Goal: Task Accomplishment & Management: Manage account settings

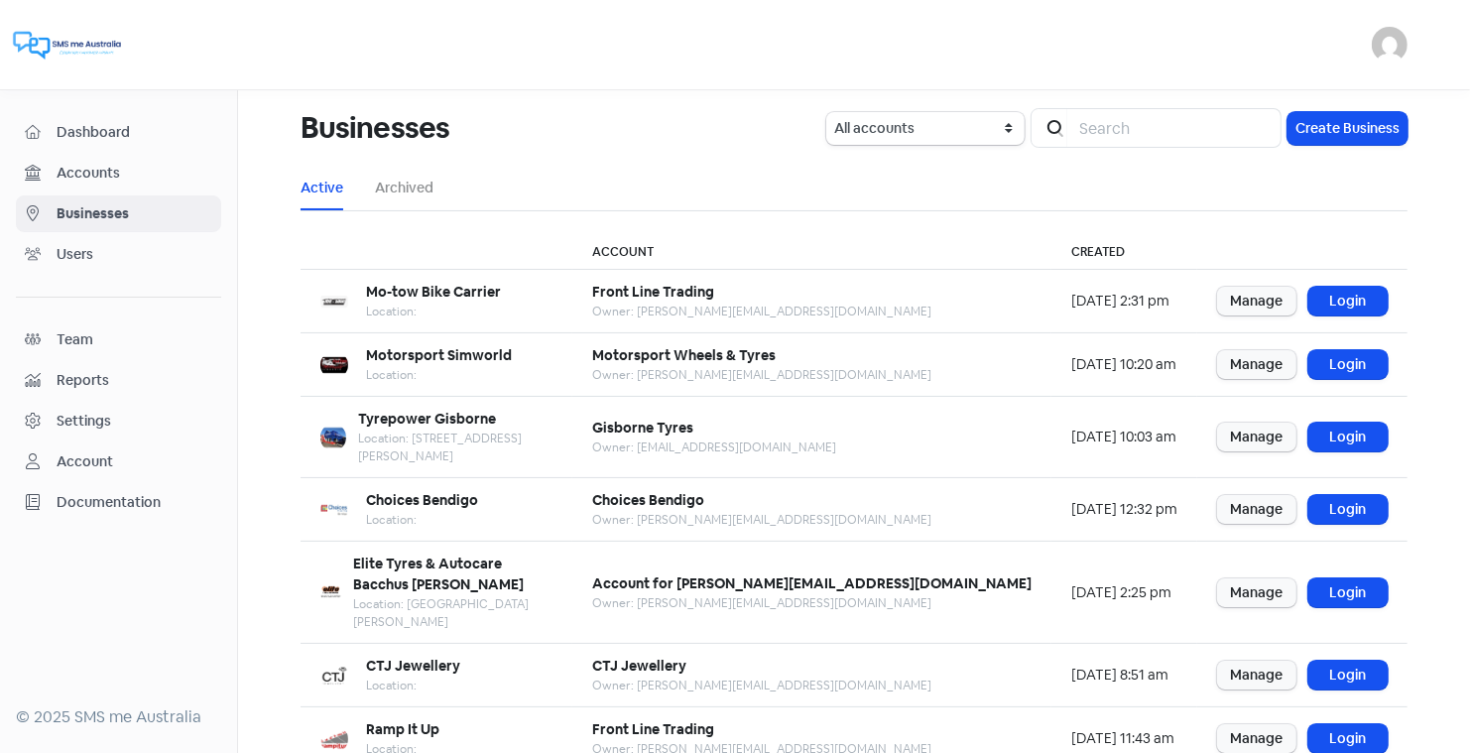
scroll to position [241, 0]
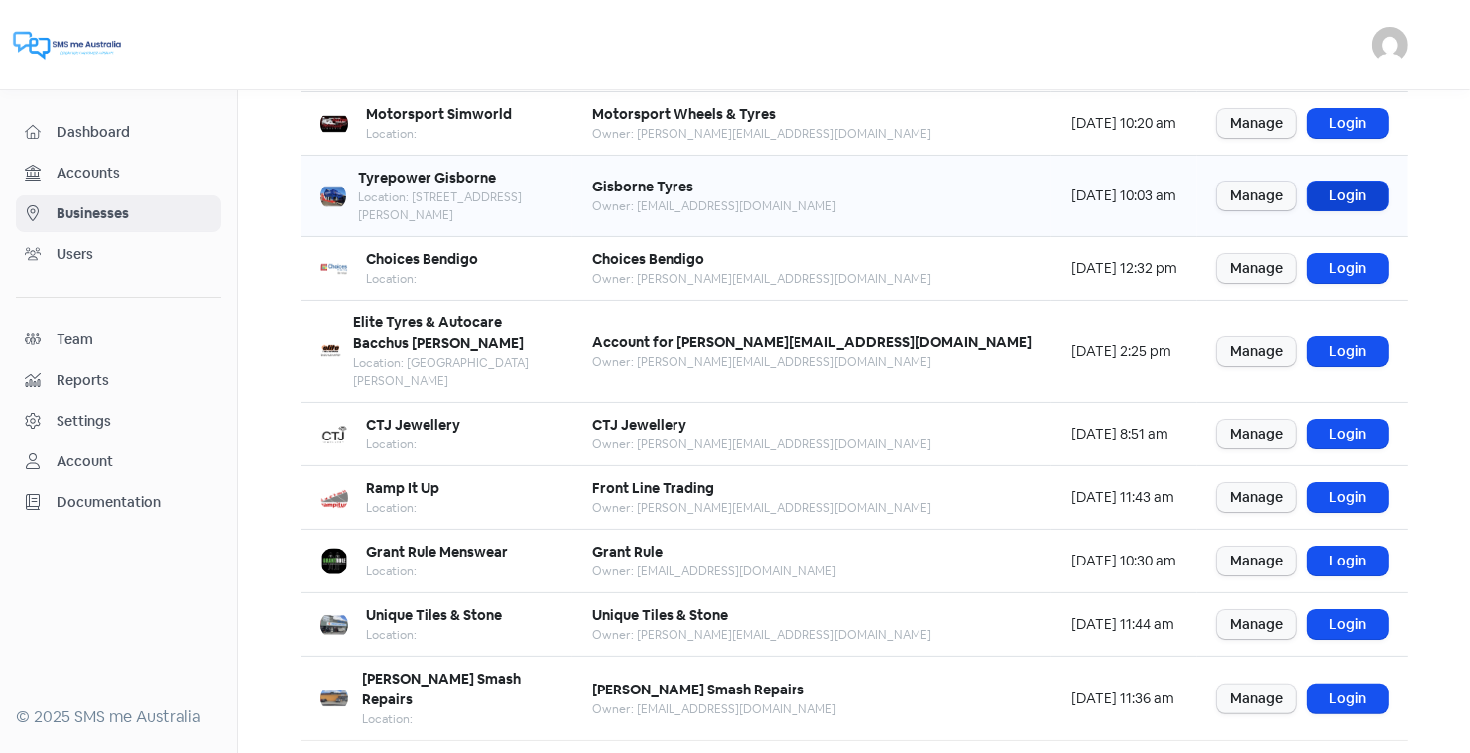
click at [1333, 182] on link "Login" at bounding box center [1348, 196] width 79 height 29
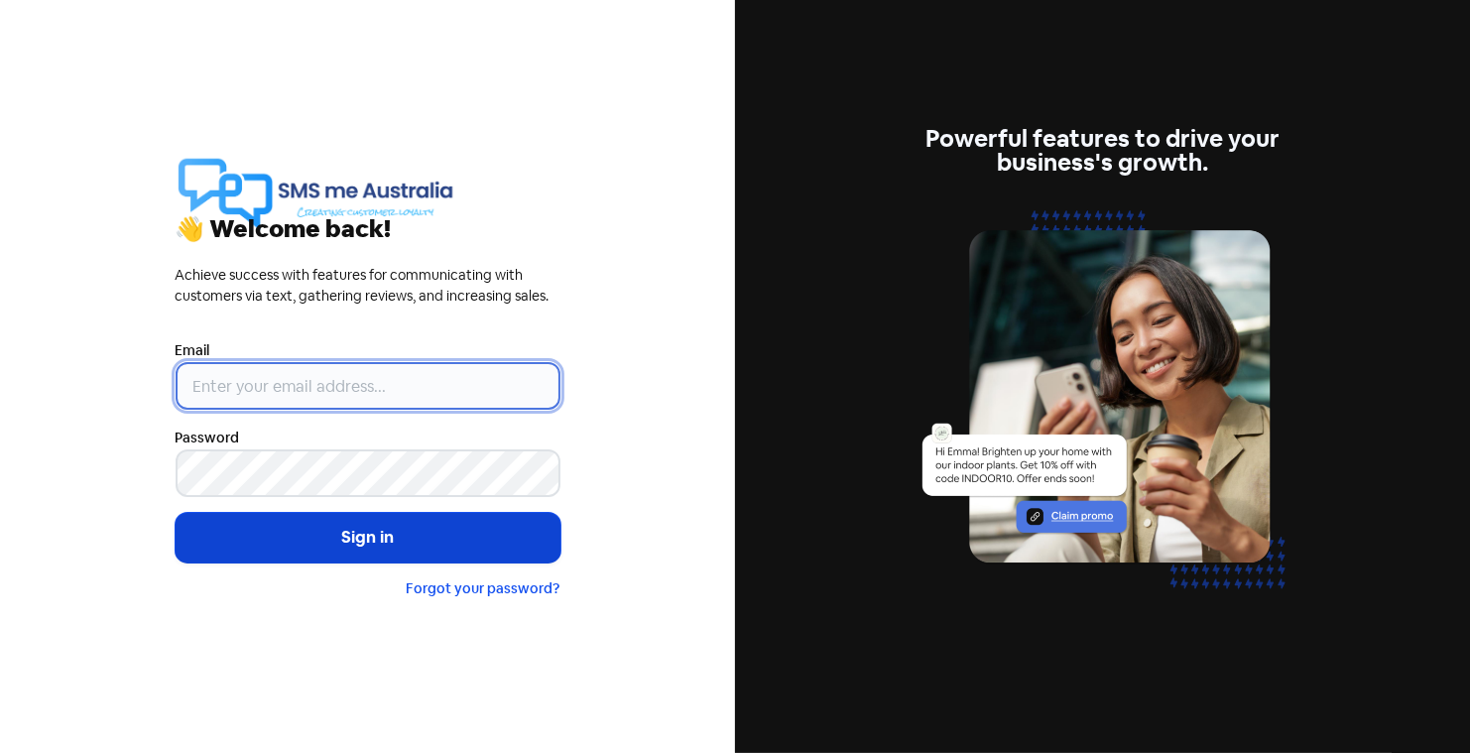
type input "[PERSON_NAME][EMAIL_ADDRESS][DOMAIN_NAME]"
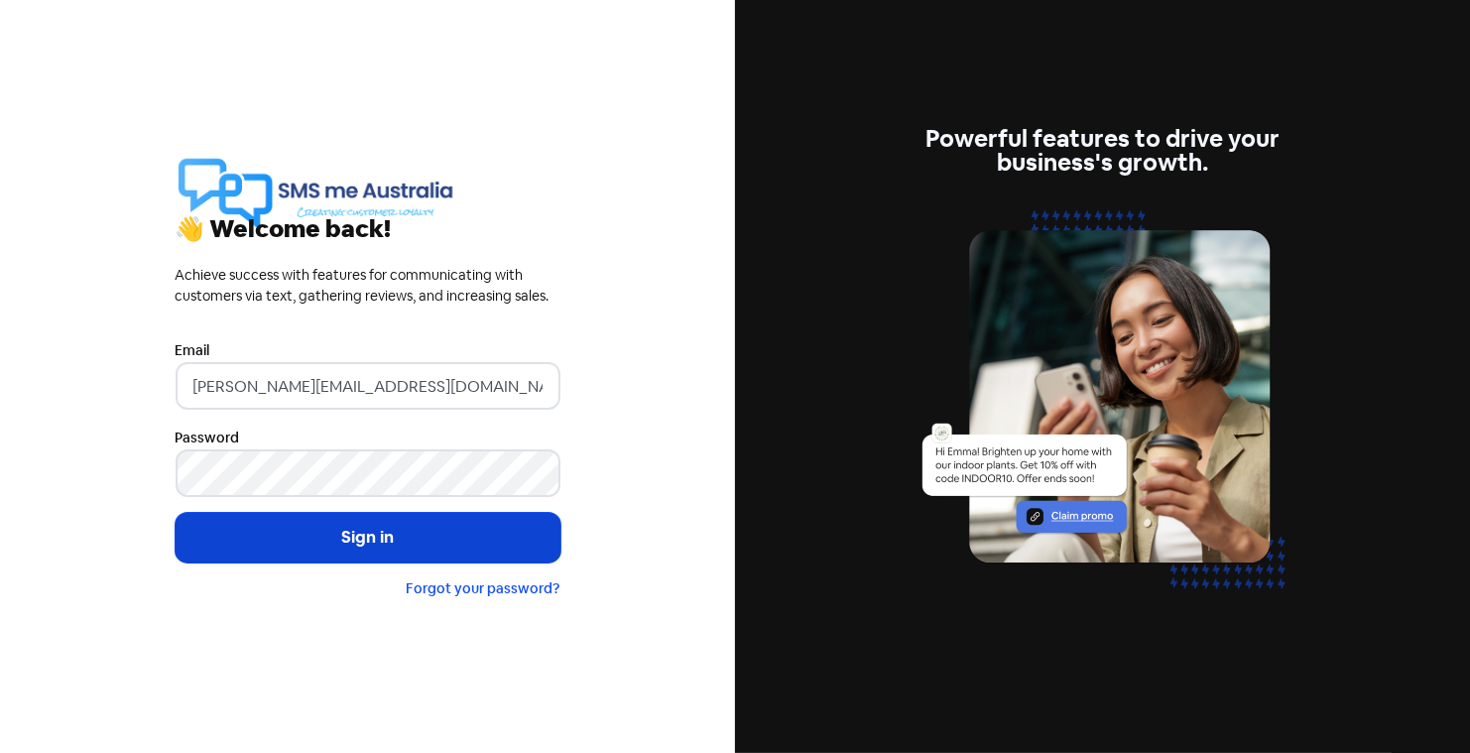
click at [368, 533] on button "Sign in" at bounding box center [368, 538] width 385 height 50
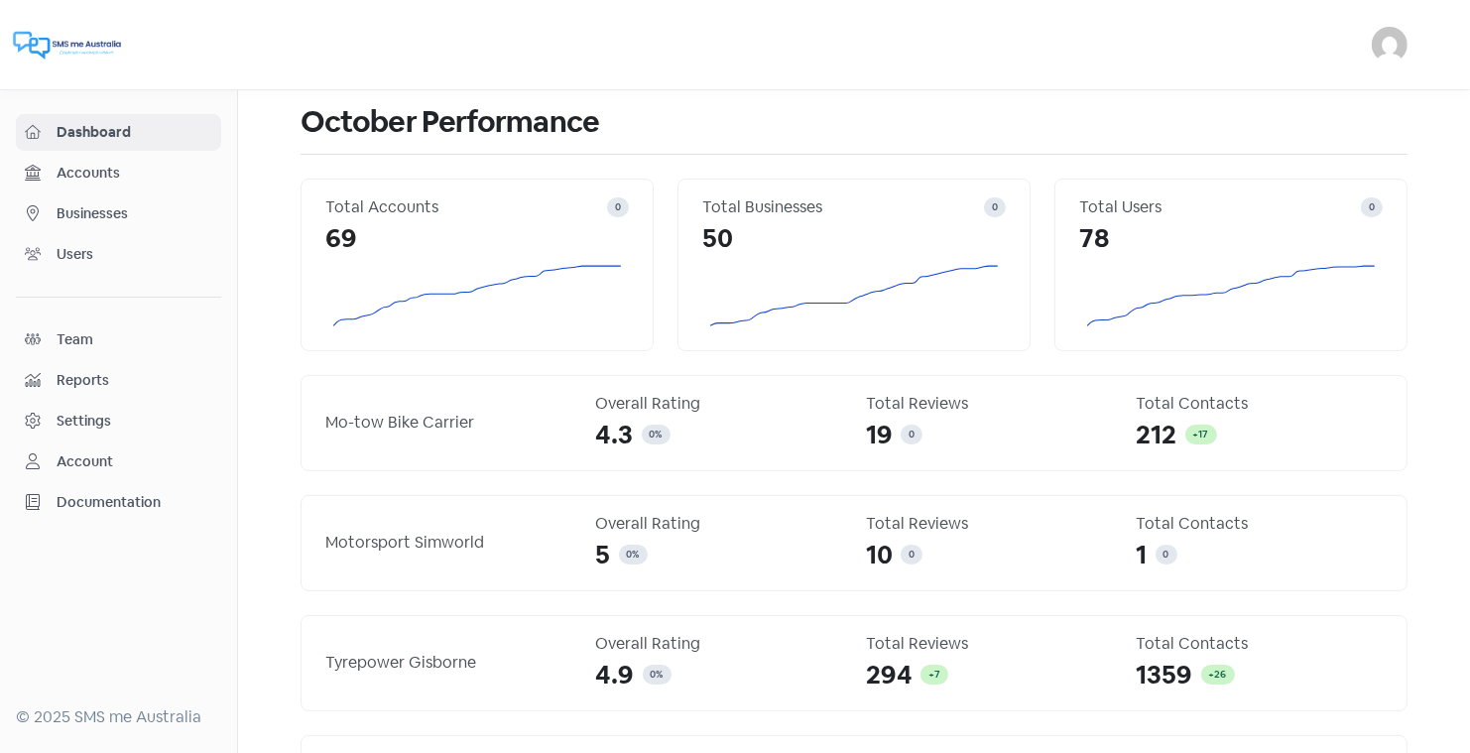
click at [108, 207] on span "Businesses" at bounding box center [135, 213] width 156 height 21
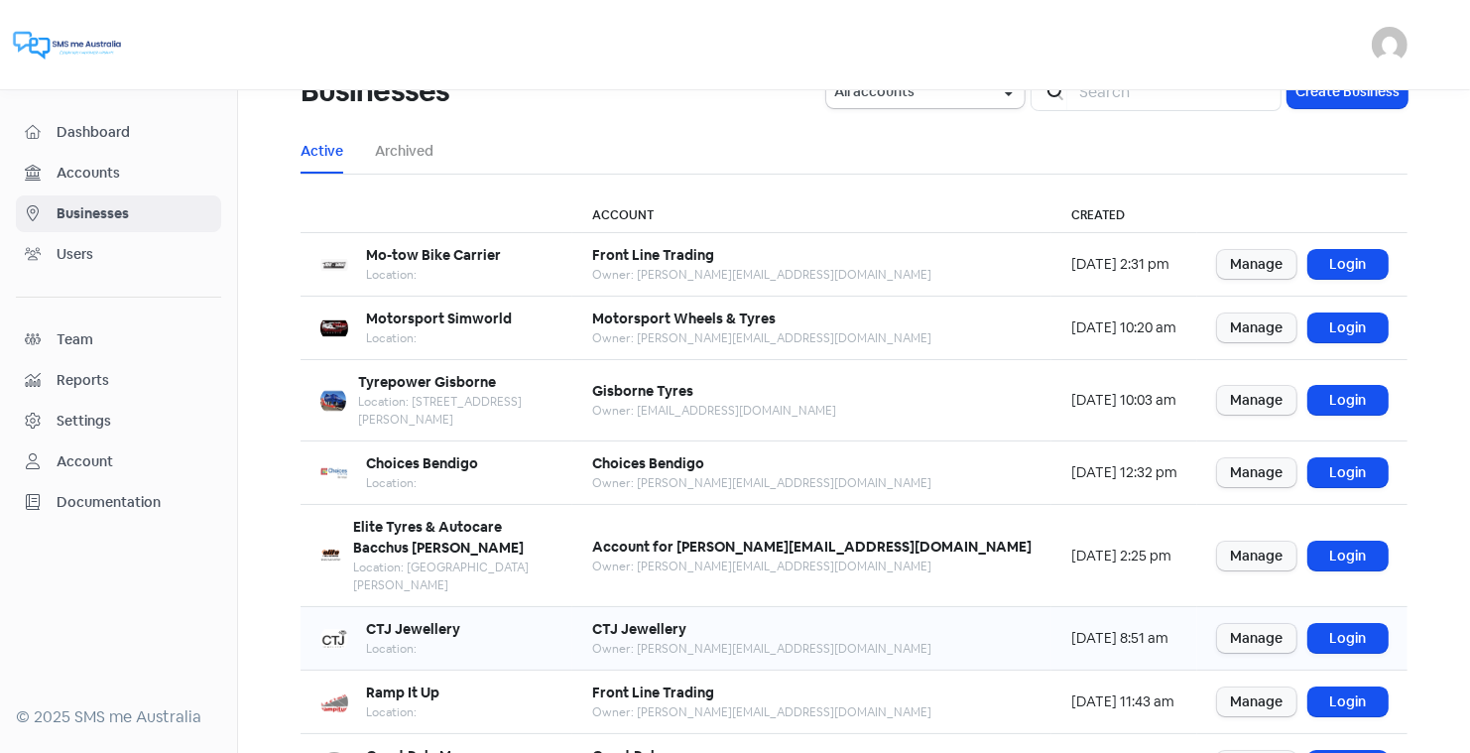
scroll to position [38, 0]
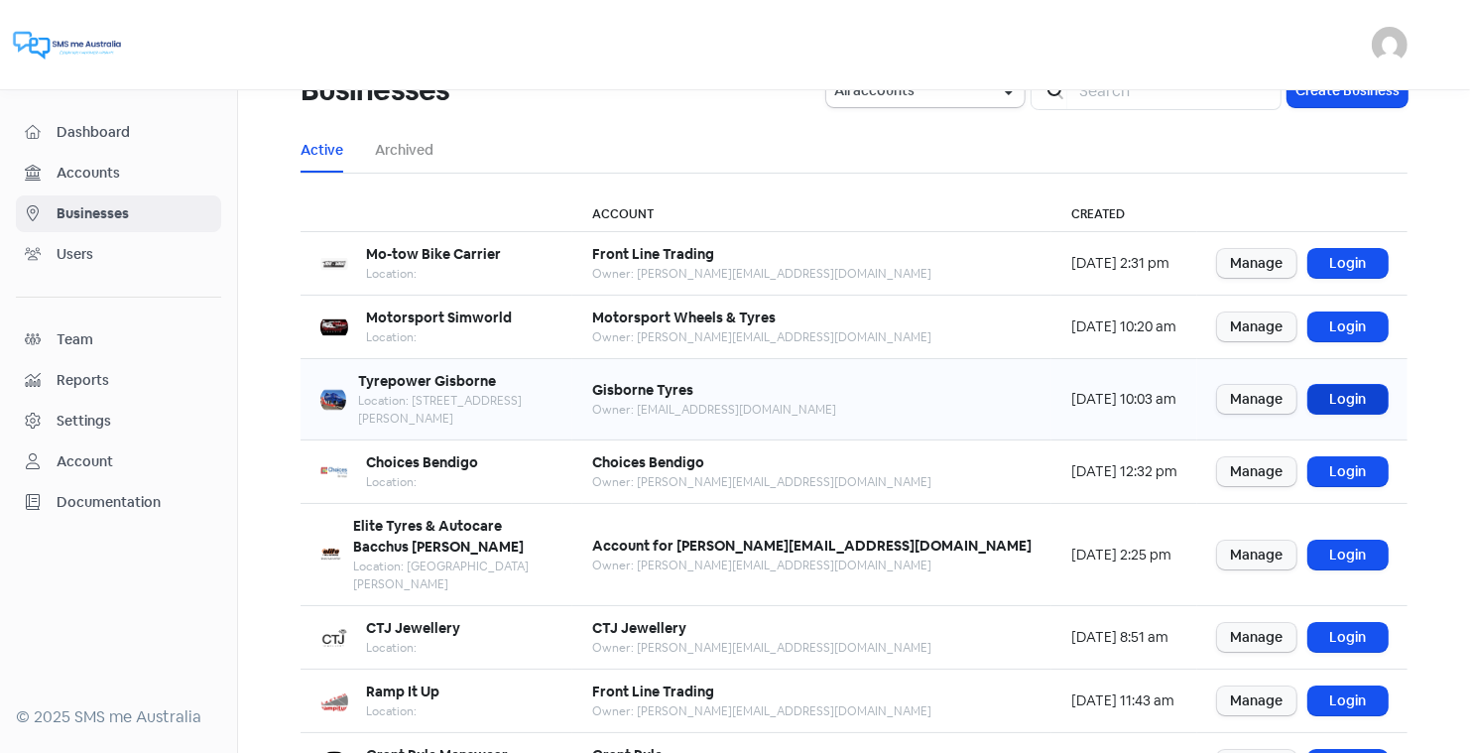
click at [1347, 392] on link "Login" at bounding box center [1348, 399] width 79 height 29
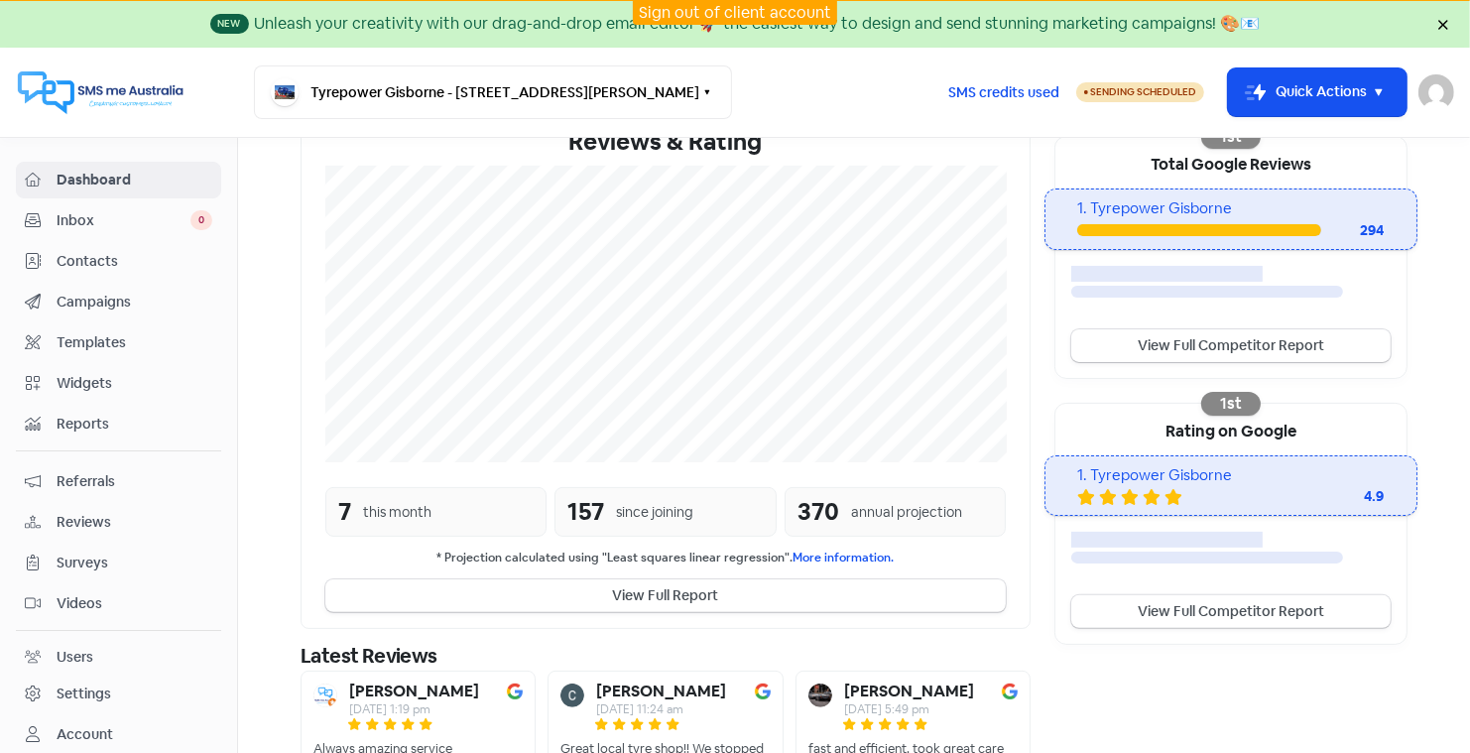
scroll to position [34, 0]
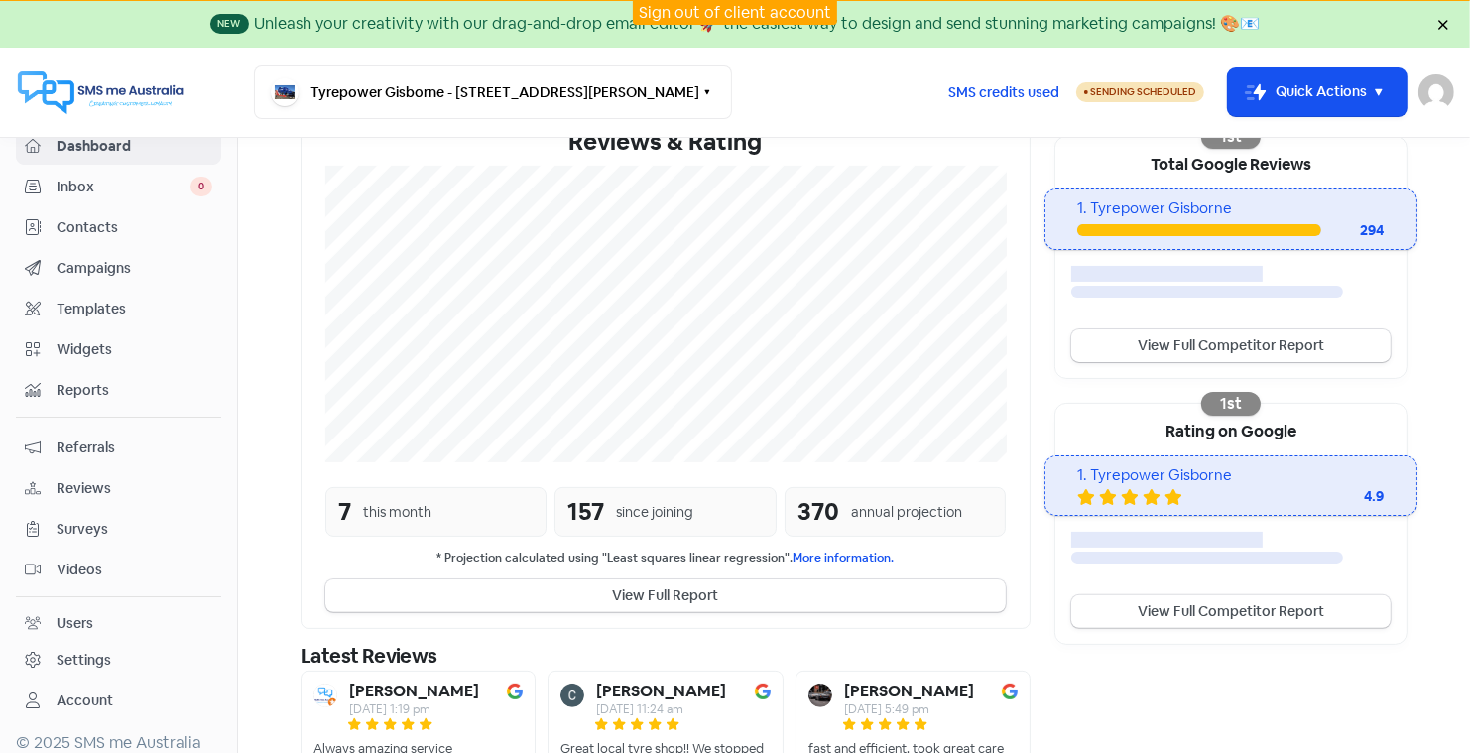
click at [91, 650] on div "Settings" at bounding box center [84, 660] width 55 height 21
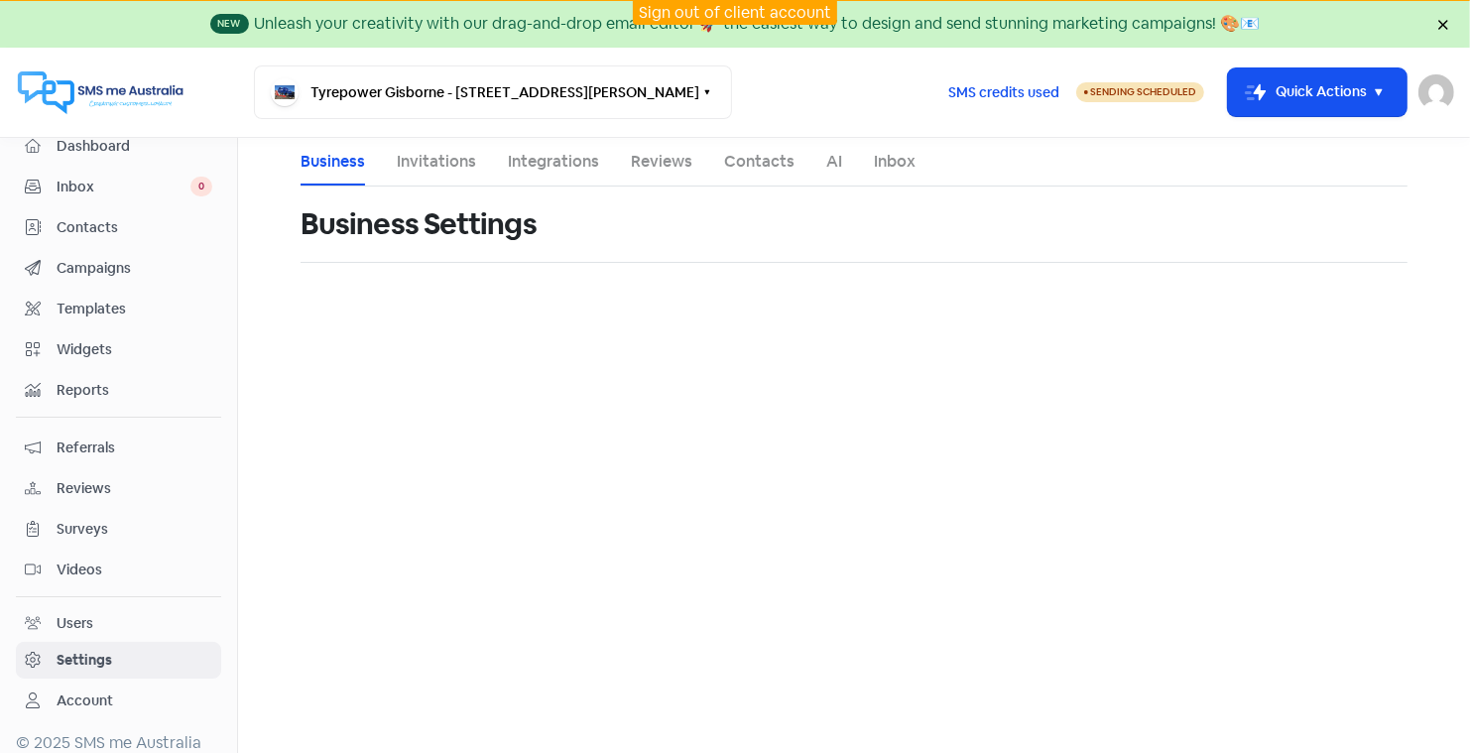
click at [416, 160] on link "Invitations" at bounding box center [436, 162] width 79 height 24
click at [91, 691] on div "Account" at bounding box center [85, 701] width 57 height 21
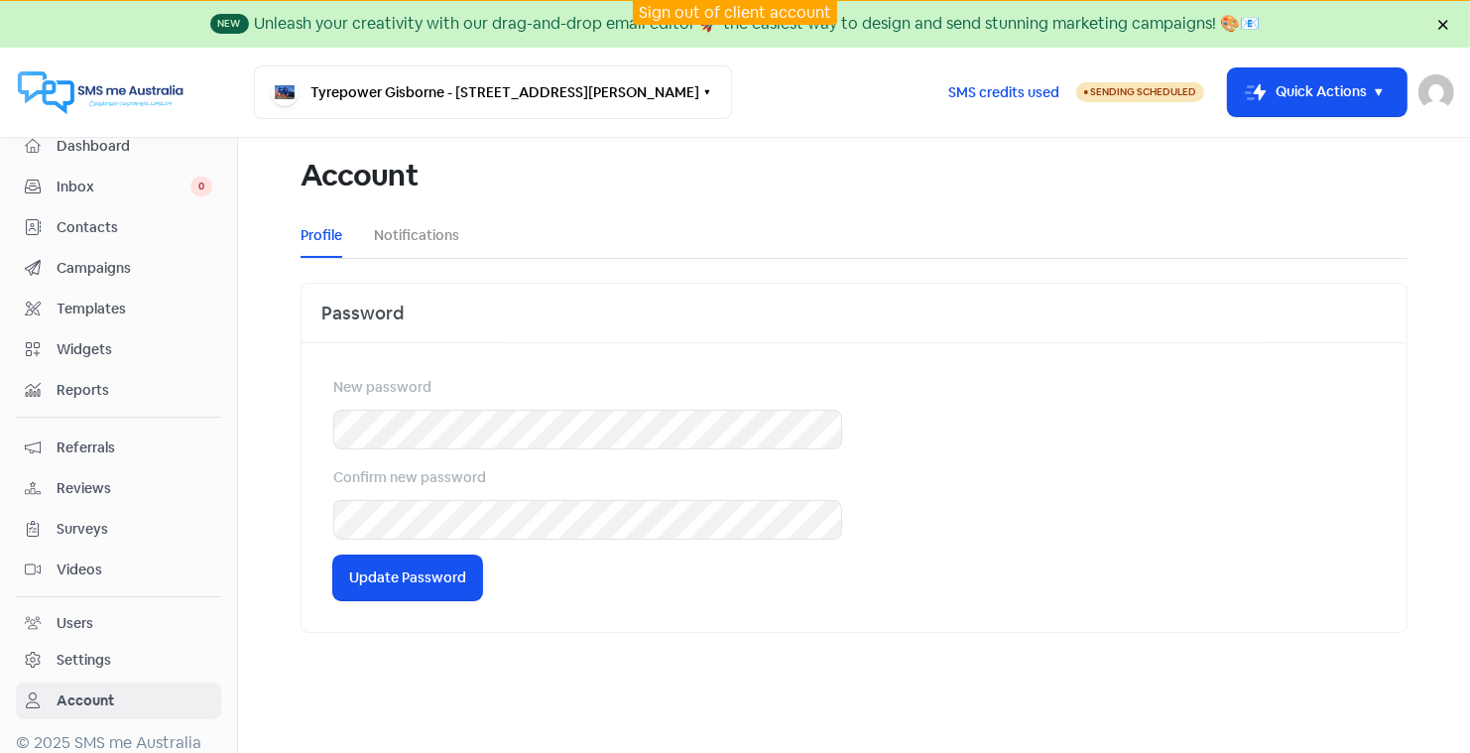
click at [87, 650] on div "Settings" at bounding box center [84, 660] width 55 height 21
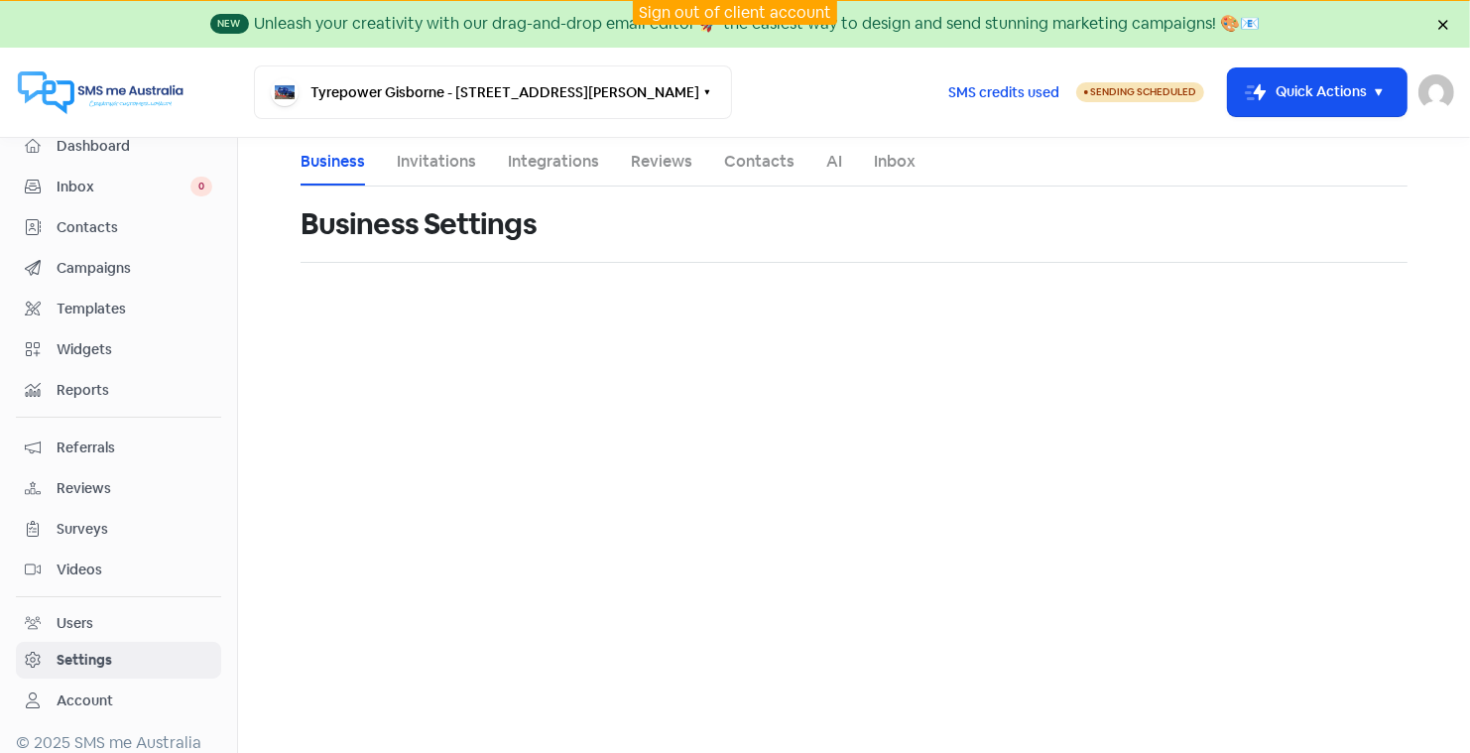
click at [657, 164] on link "Reviews" at bounding box center [662, 162] width 62 height 24
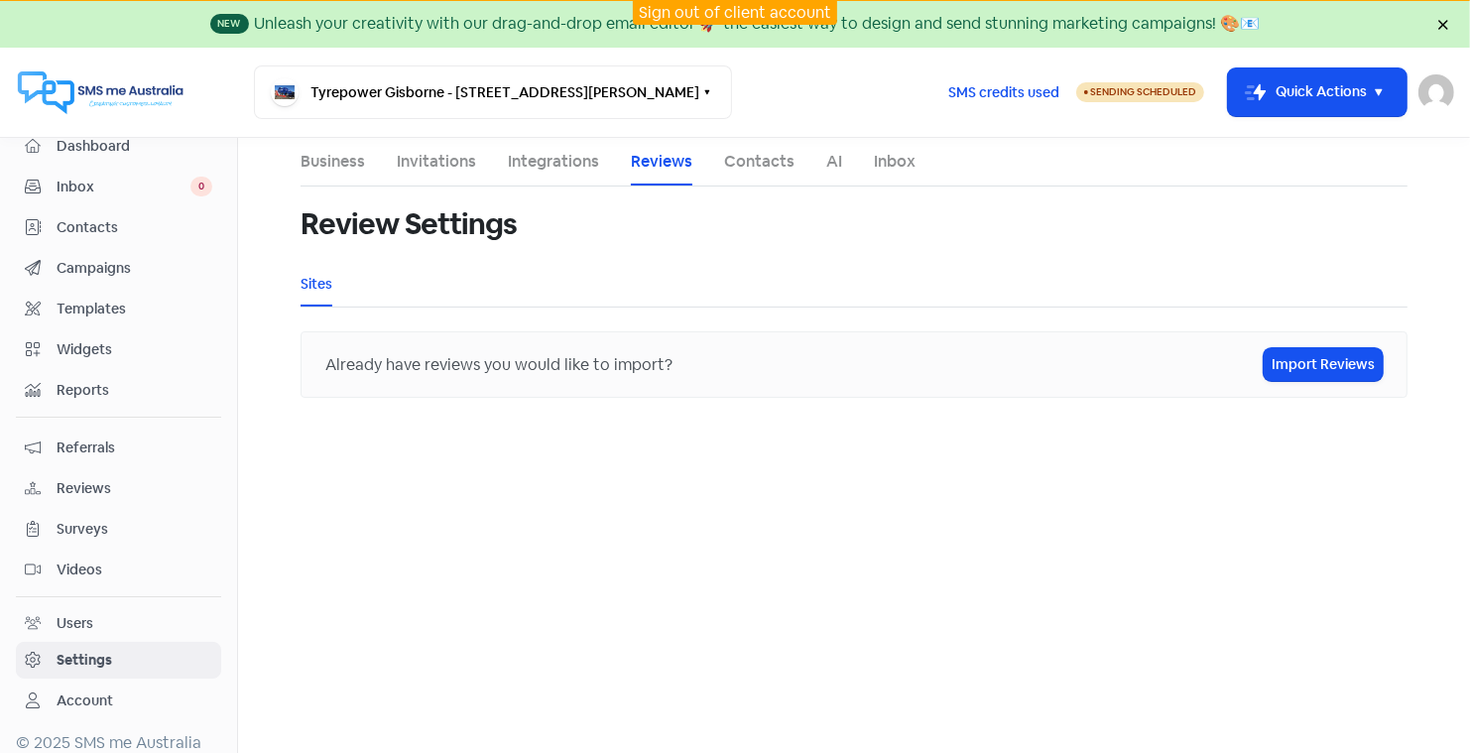
click at [81, 478] on span "Reviews" at bounding box center [135, 488] width 156 height 21
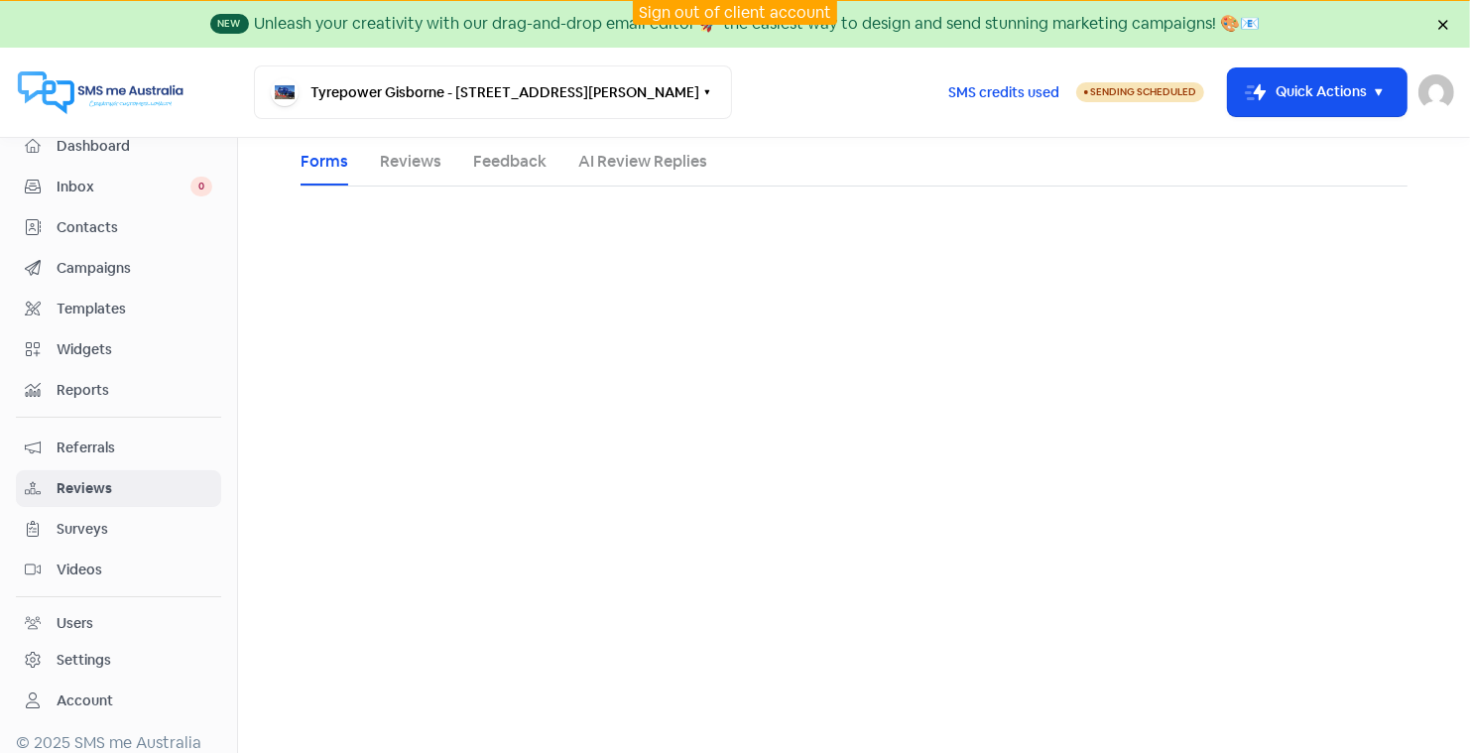
click at [95, 382] on span "Reports" at bounding box center [135, 390] width 156 height 21
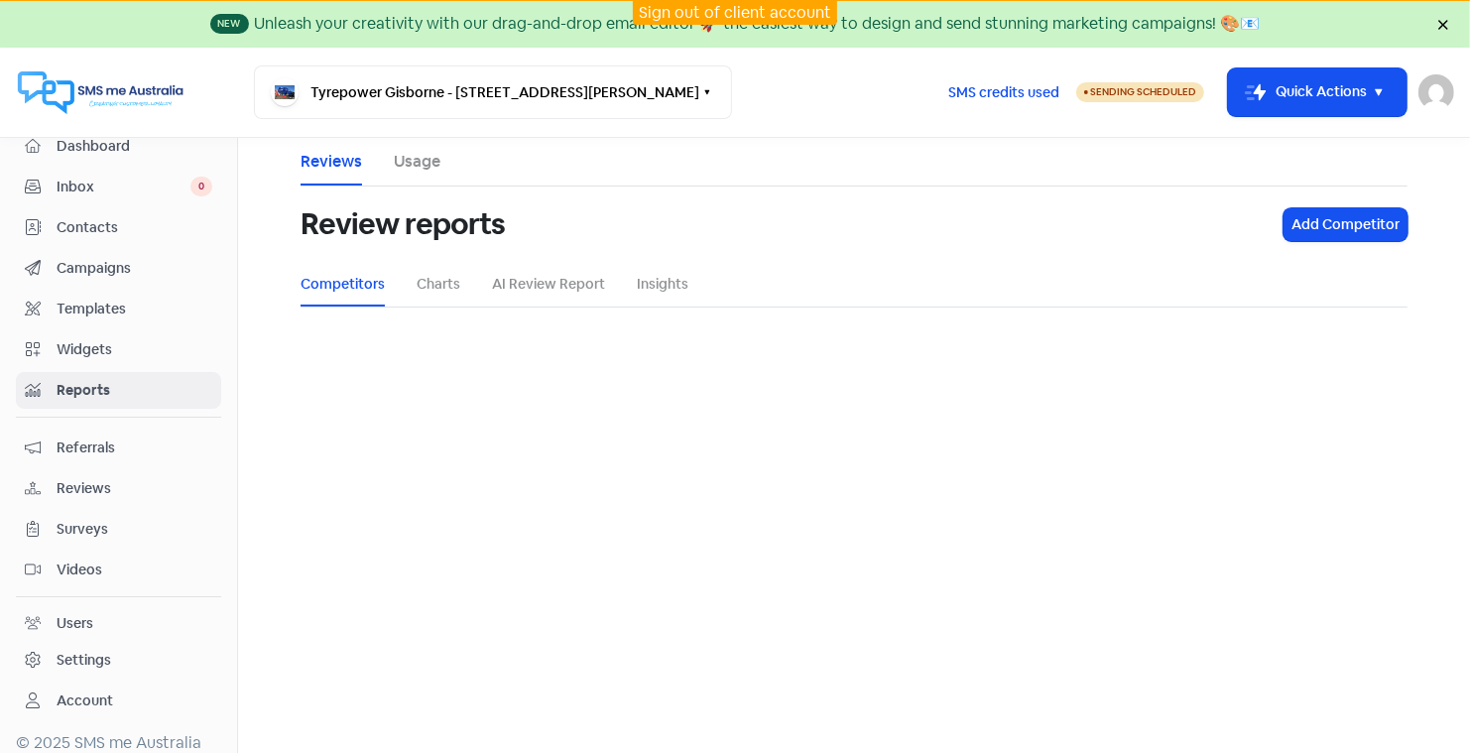
click at [84, 653] on div "Settings" at bounding box center [84, 660] width 55 height 21
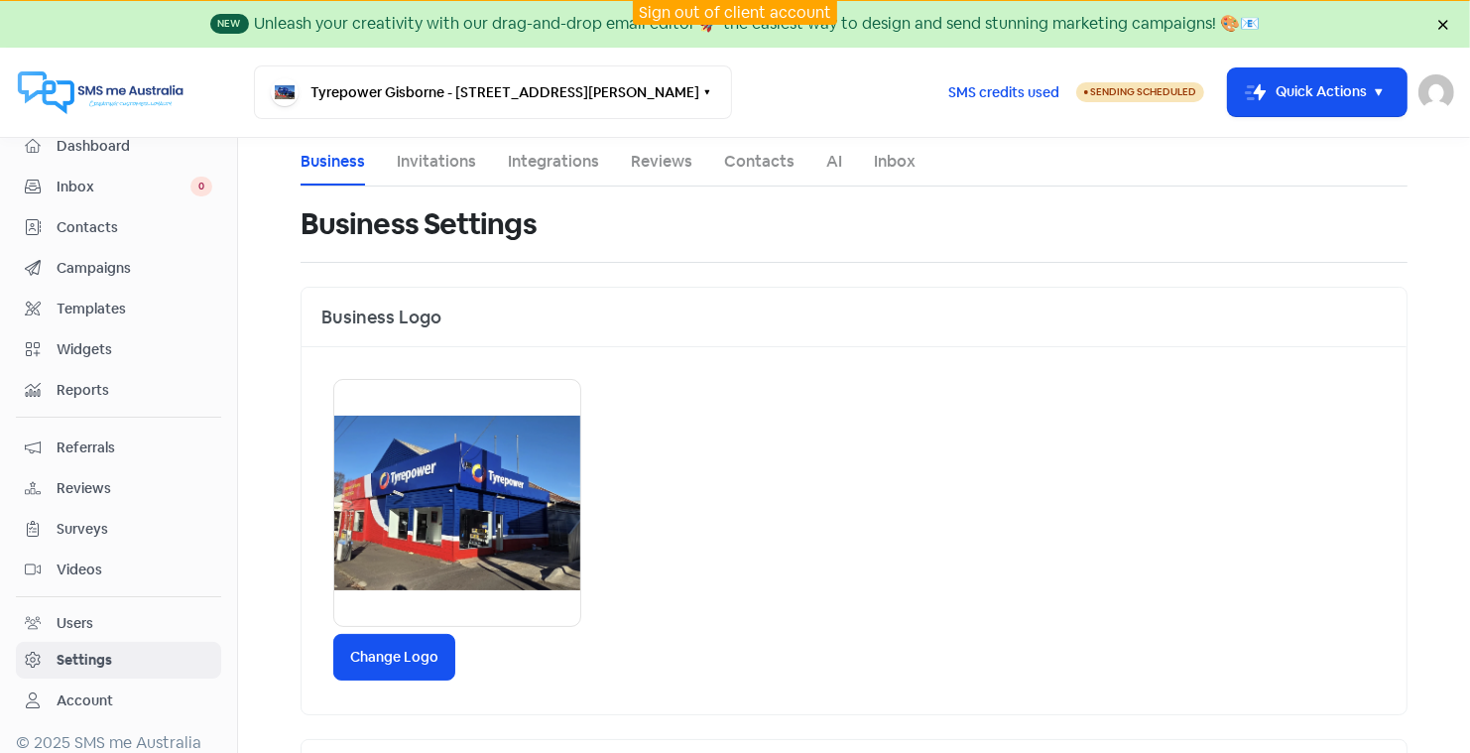
click at [428, 167] on link "Invitations" at bounding box center [436, 162] width 79 height 24
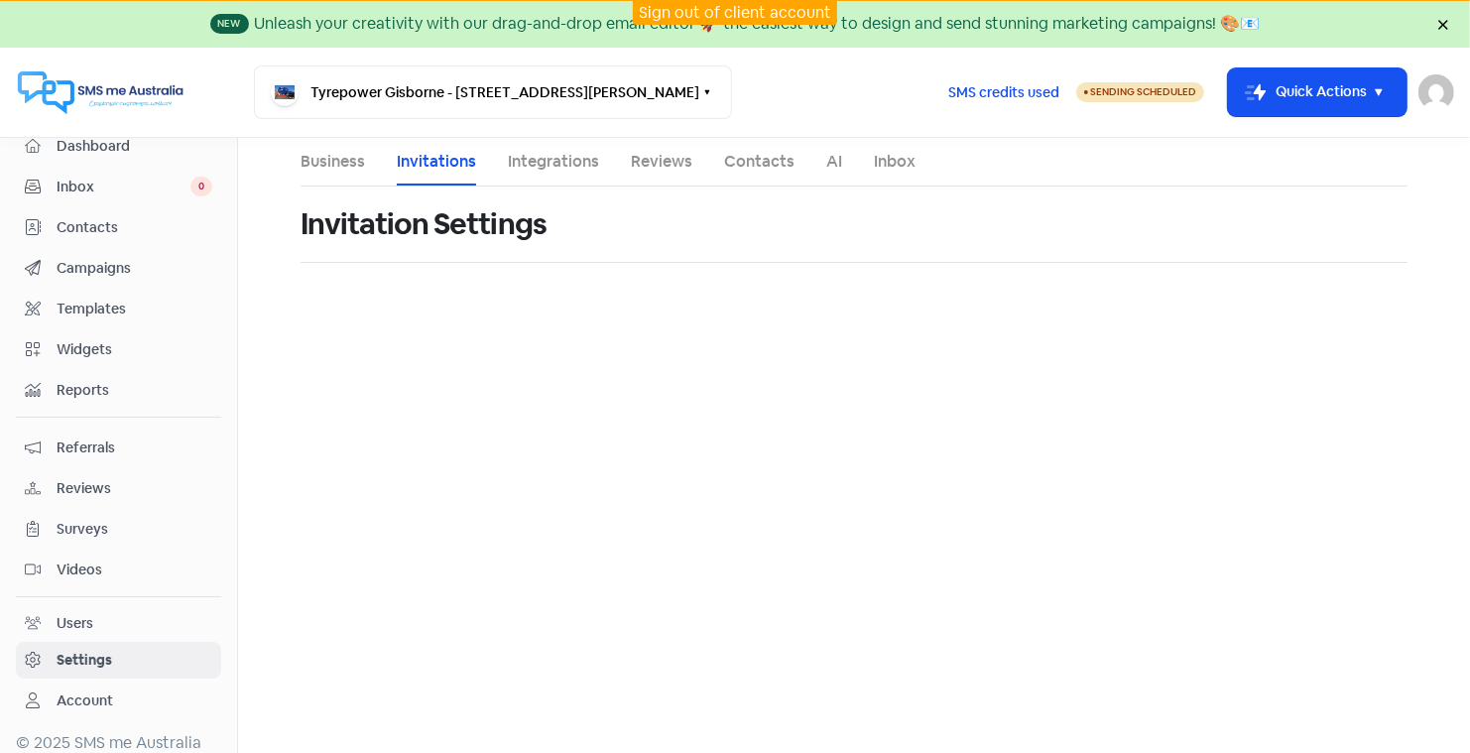
select select "Australia/Melbourne"
select select "09:00:00"
select select "17:30:00"
select select "09:00:00"
select select "17:30:00"
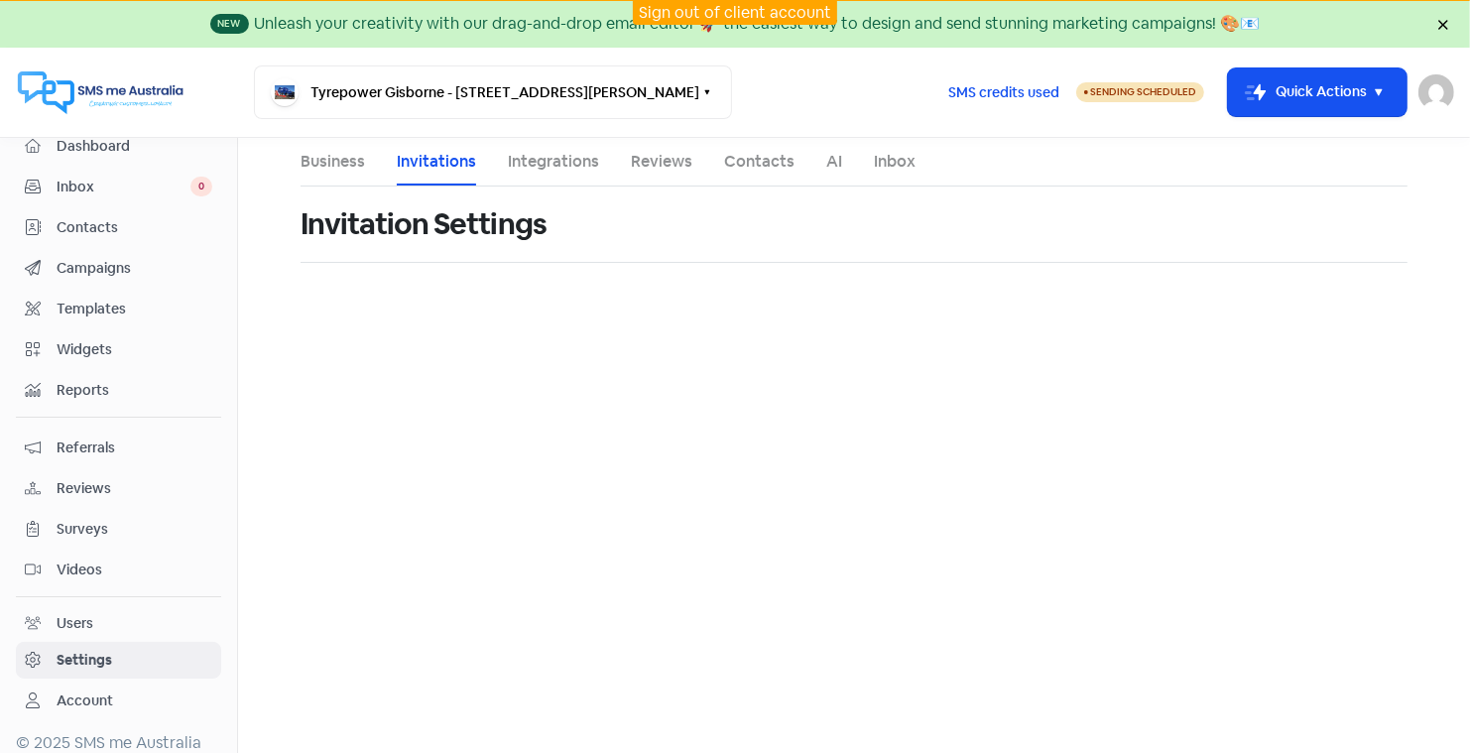
select select "09:00:00"
select select "17:30:00"
select select "09:00:00"
select select "17:30:00"
select select "09:00:00"
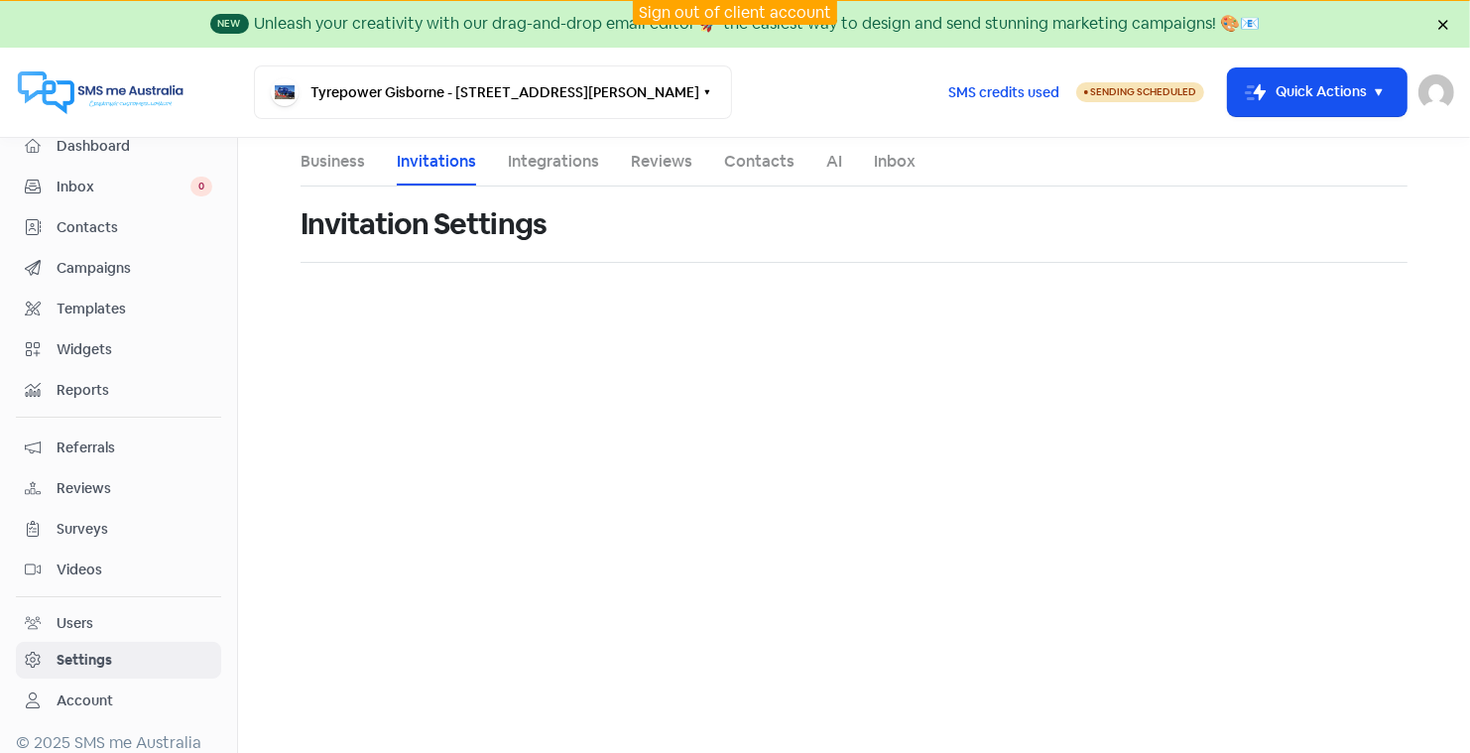
select select "17:30:00"
select select "AU"
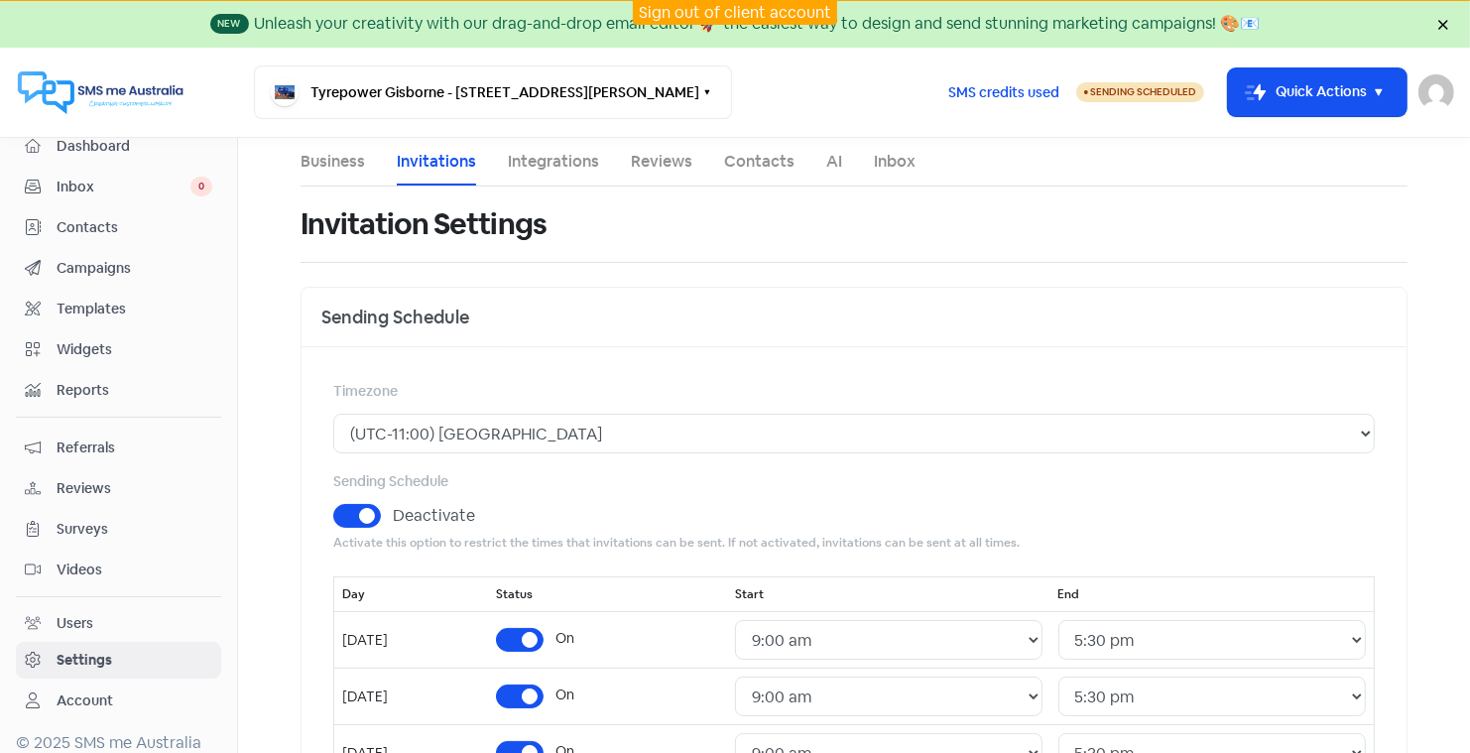
click at [97, 151] on span "Dashboard" at bounding box center [135, 146] width 156 height 21
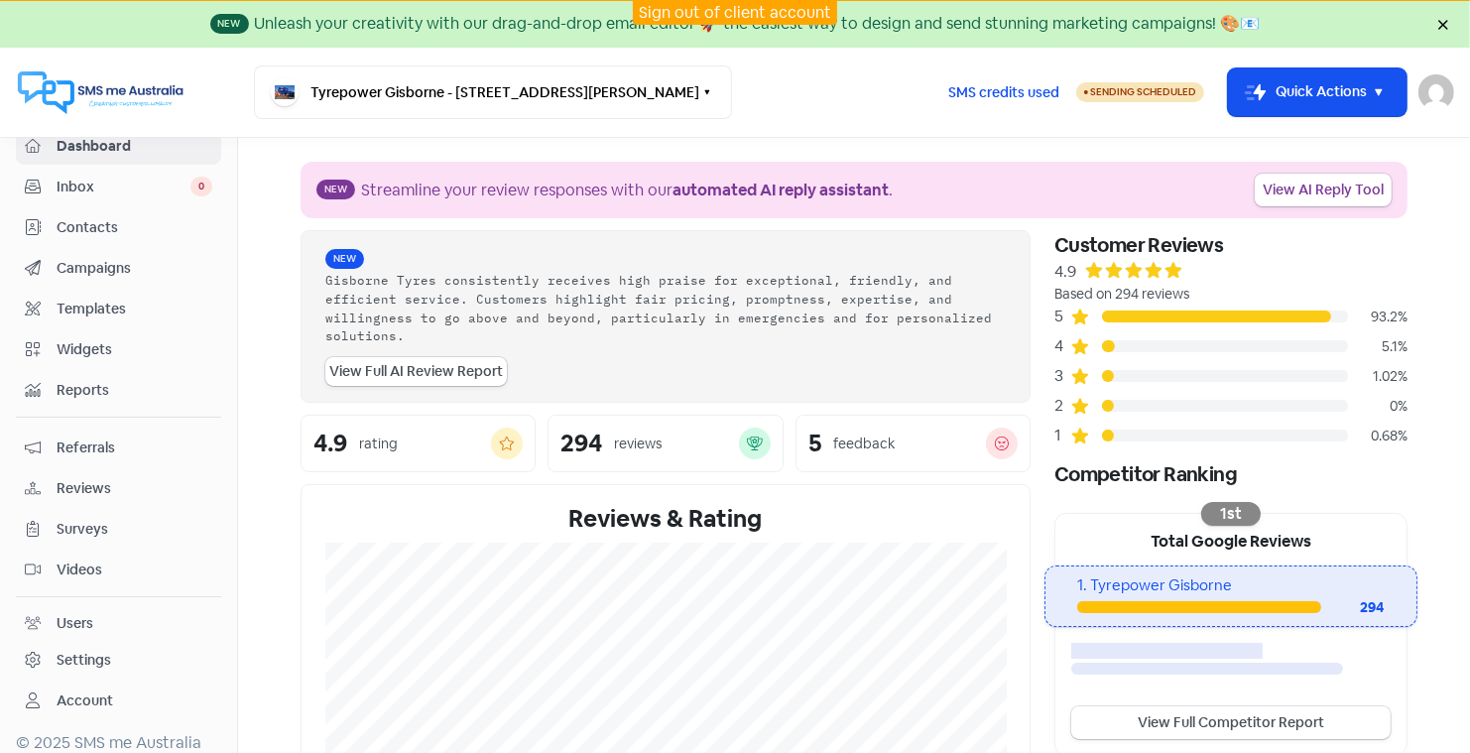
click at [704, 9] on link "Sign out of client account" at bounding box center [735, 12] width 192 height 21
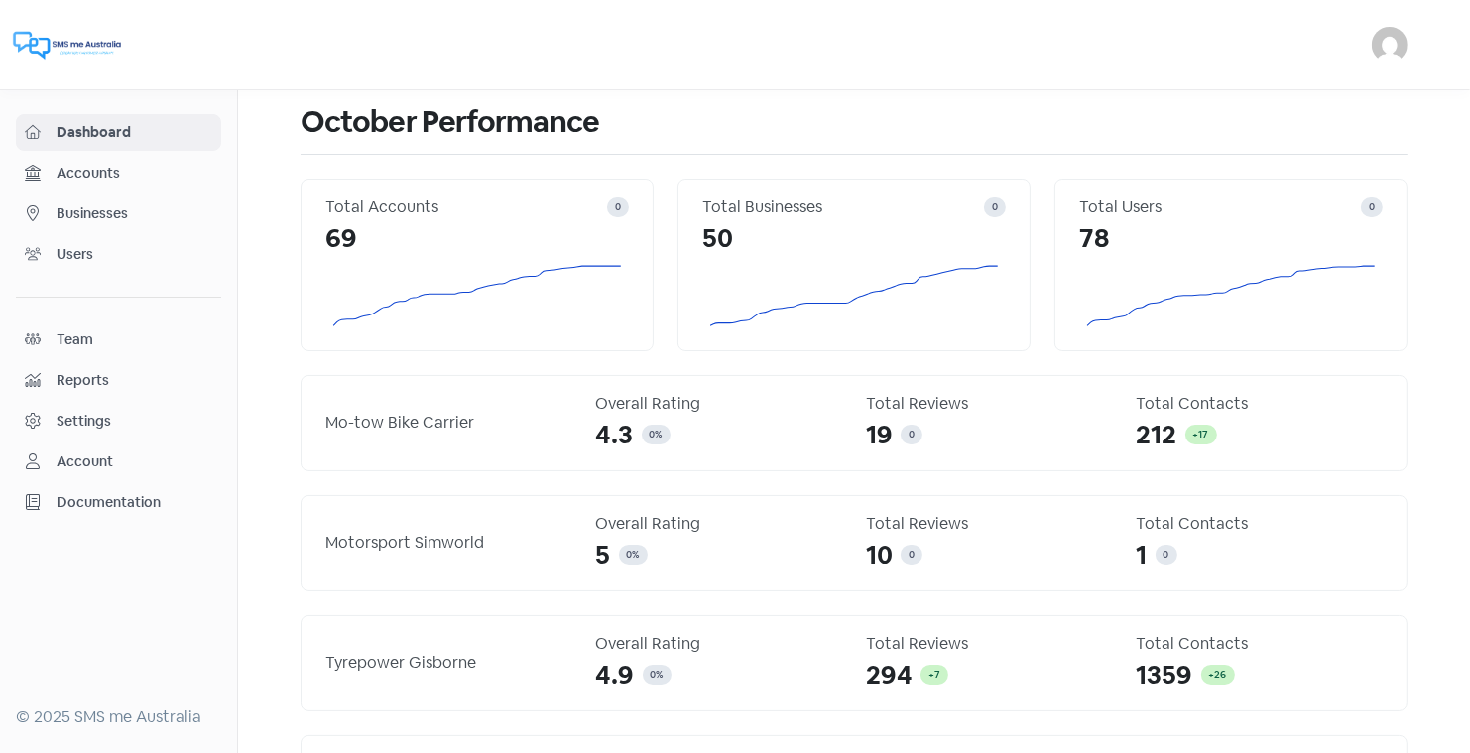
click at [89, 203] on span "Businesses" at bounding box center [135, 213] width 156 height 21
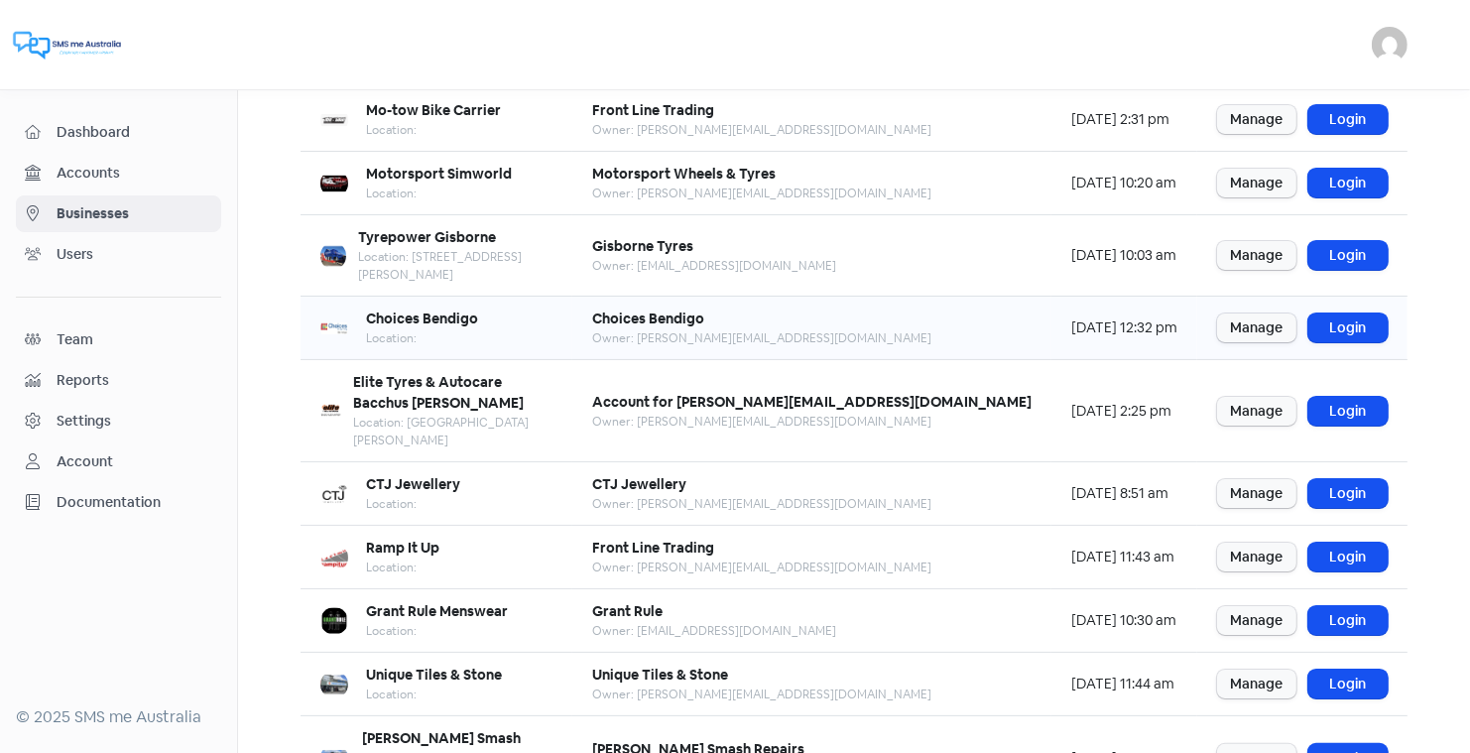
scroll to position [183, 0]
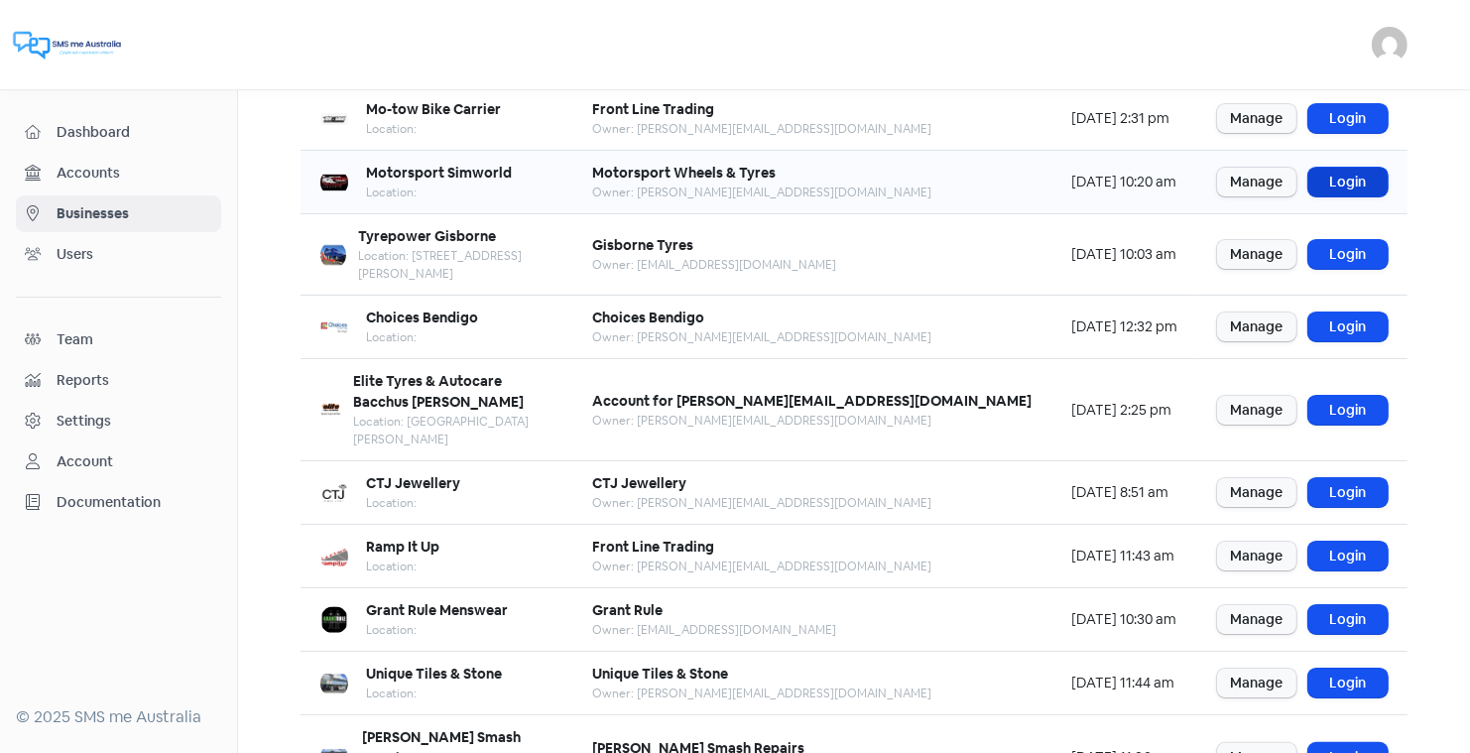
click at [1341, 172] on link "Login" at bounding box center [1348, 182] width 79 height 29
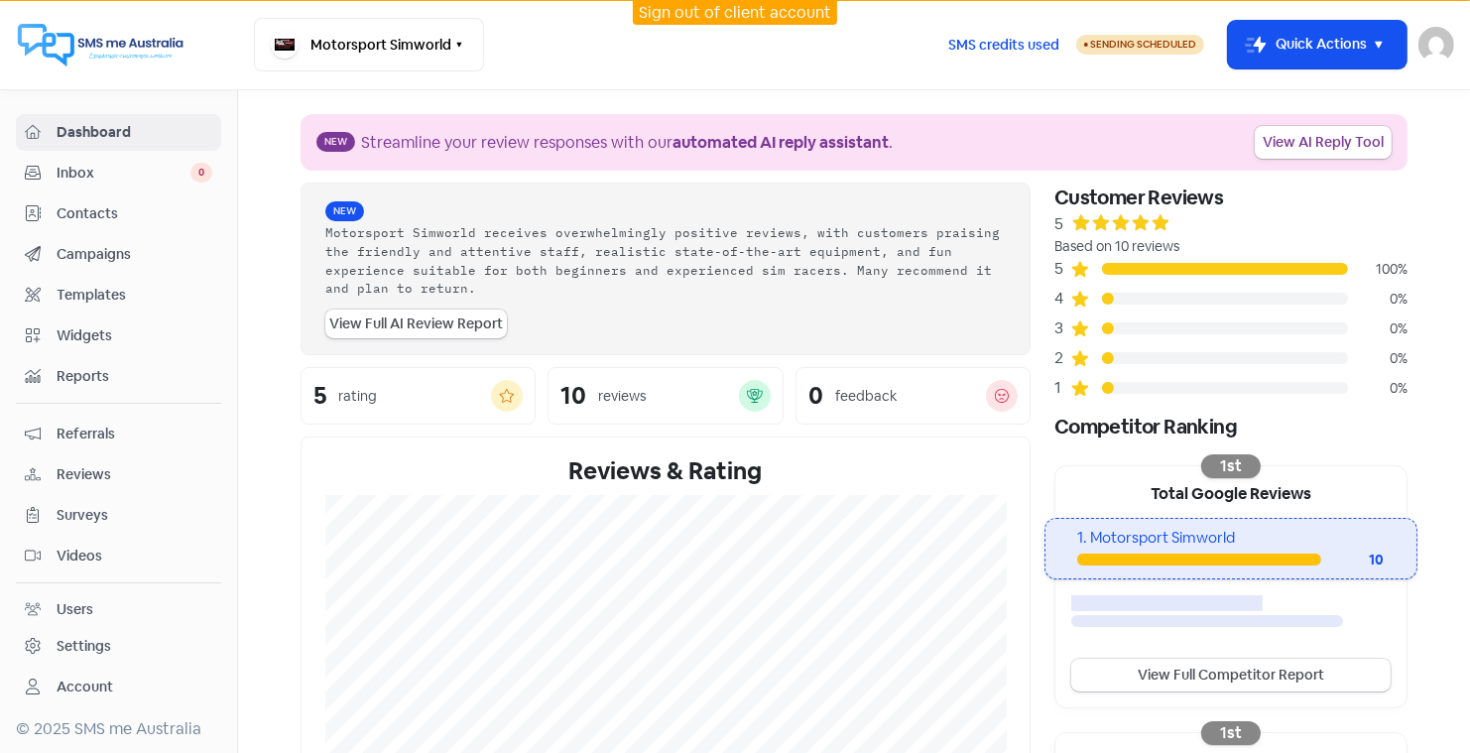
click at [713, 10] on link "Sign out of client account" at bounding box center [735, 12] width 192 height 21
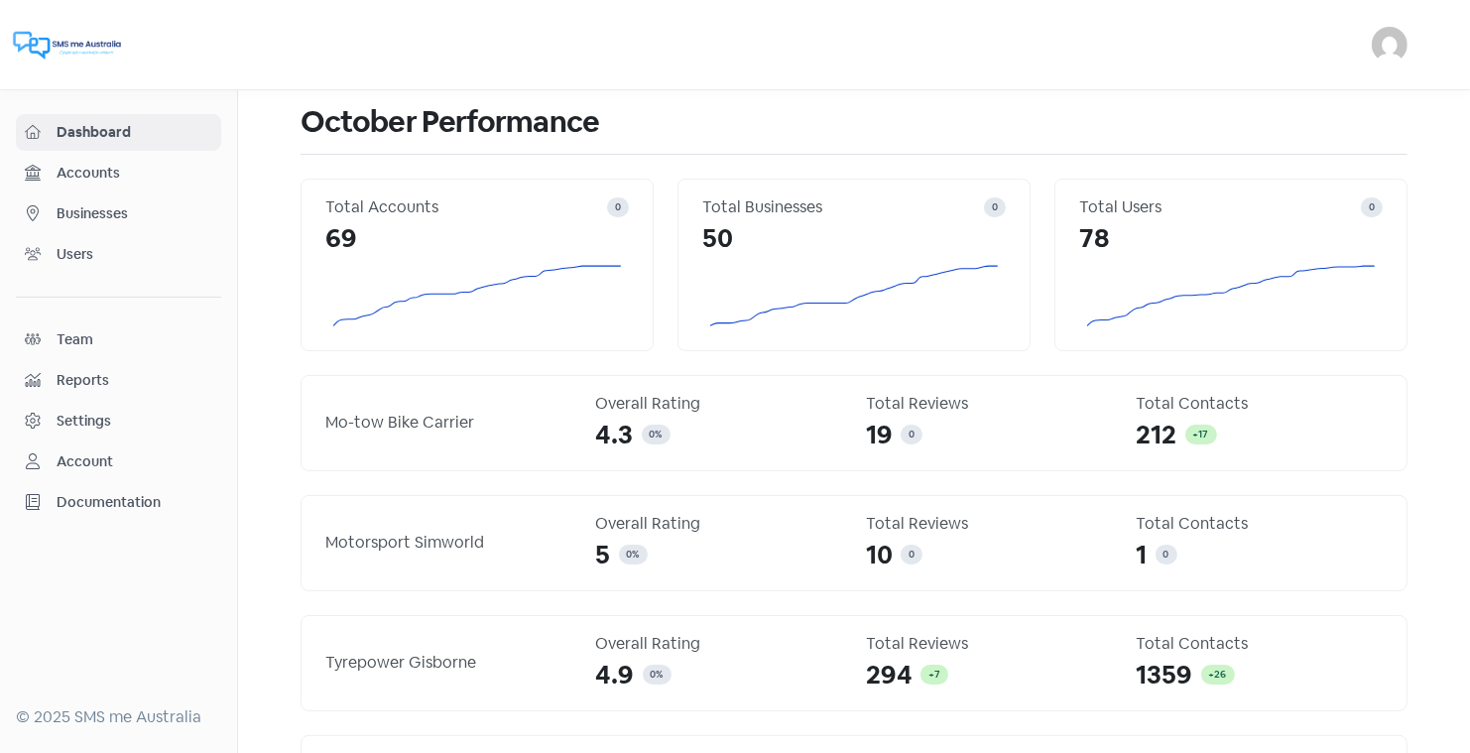
click at [105, 217] on span "Businesses" at bounding box center [135, 213] width 156 height 21
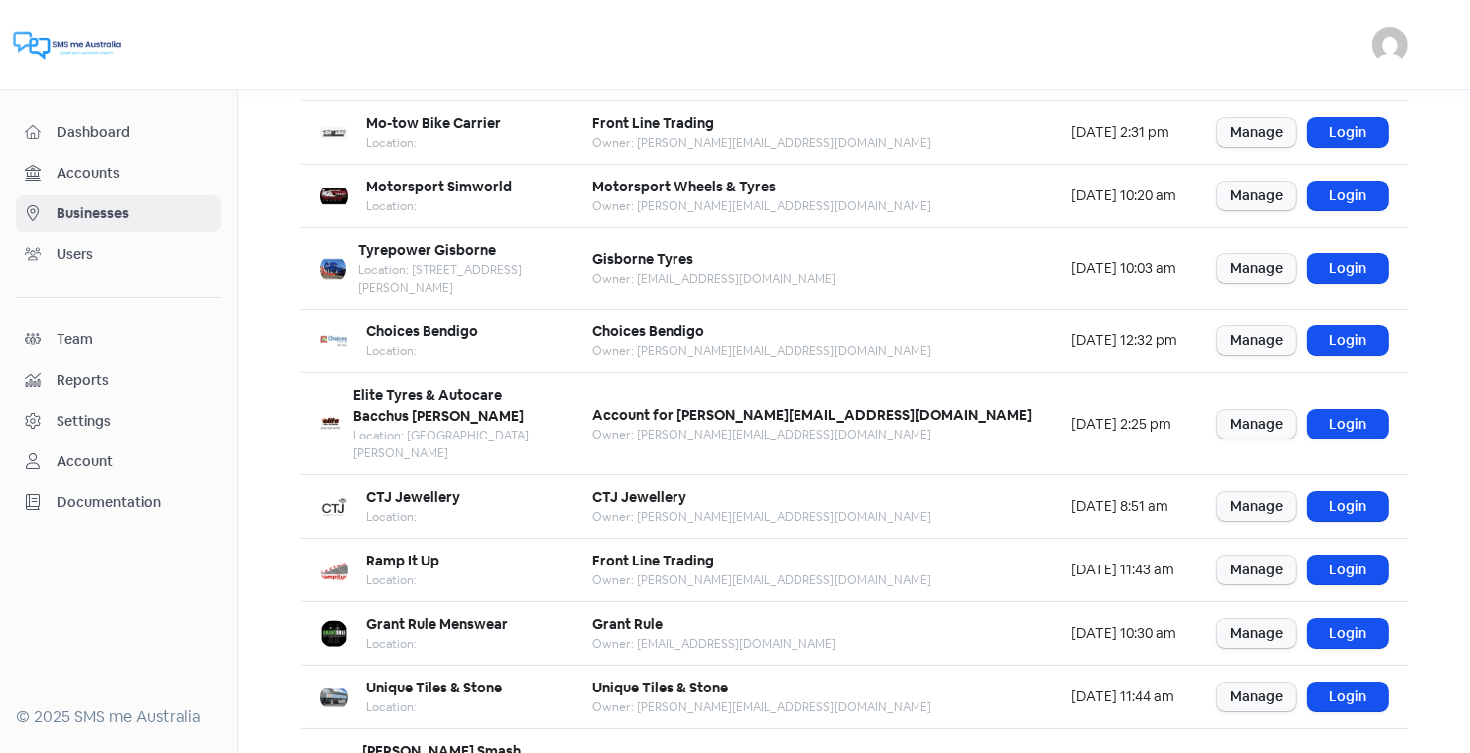
scroll to position [241, 0]
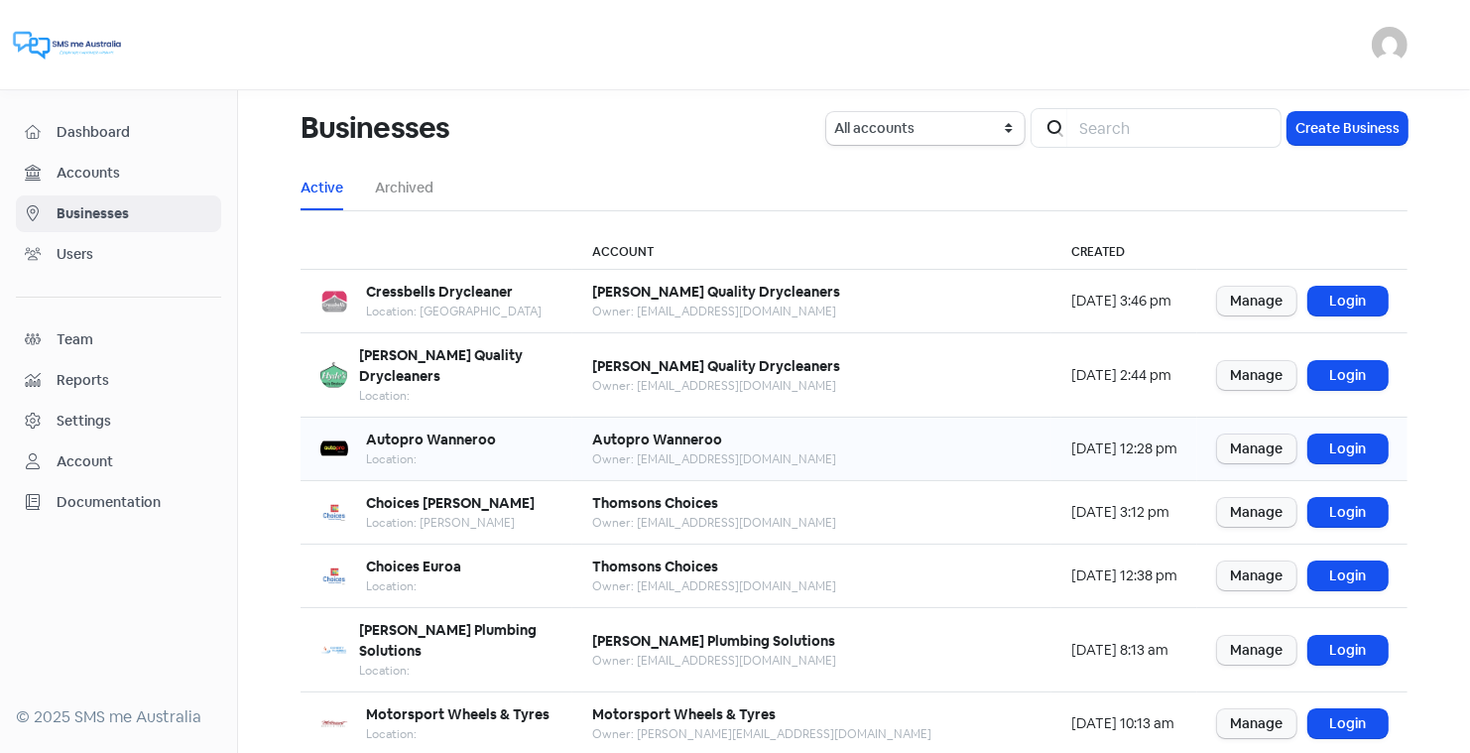
scroll to position [241, 0]
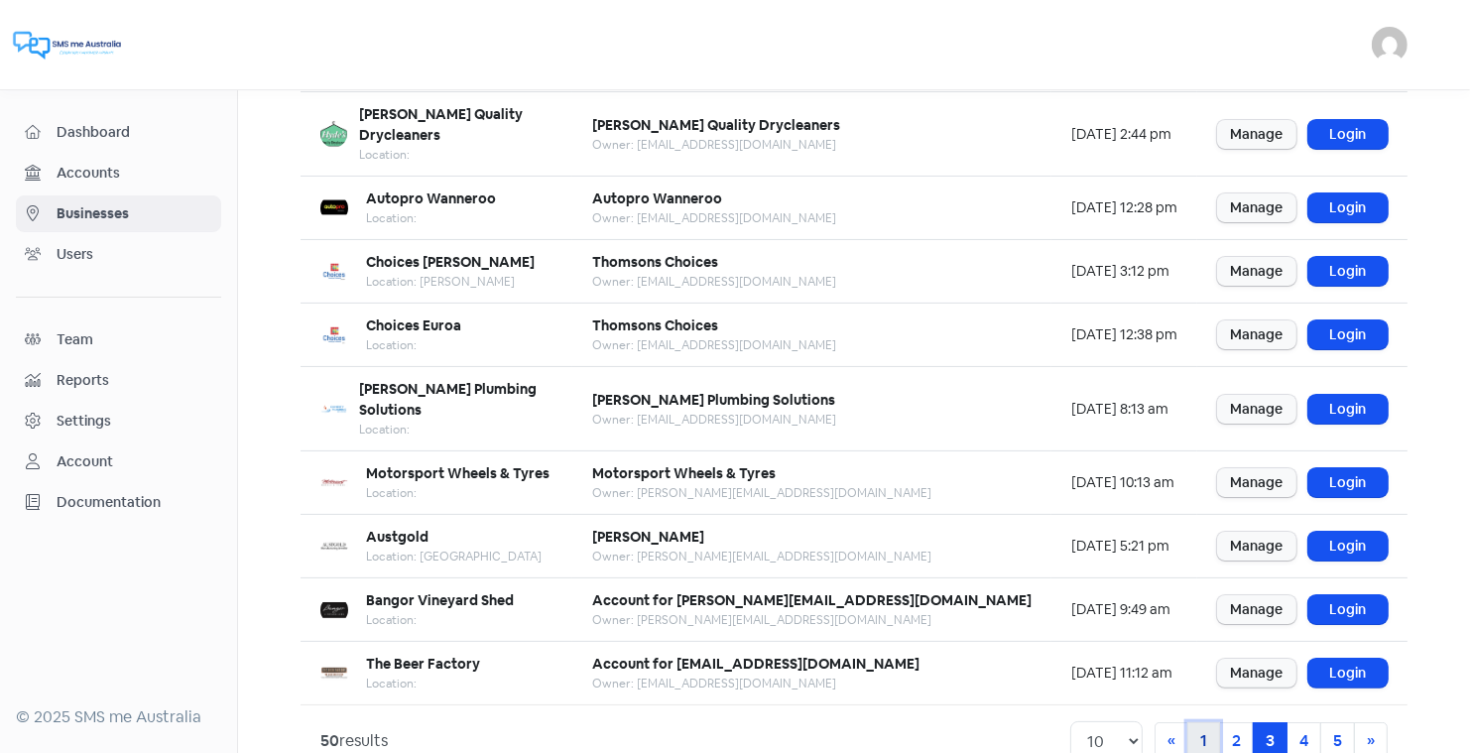
click at [1203, 722] on link "1" at bounding box center [1204, 741] width 33 height 38
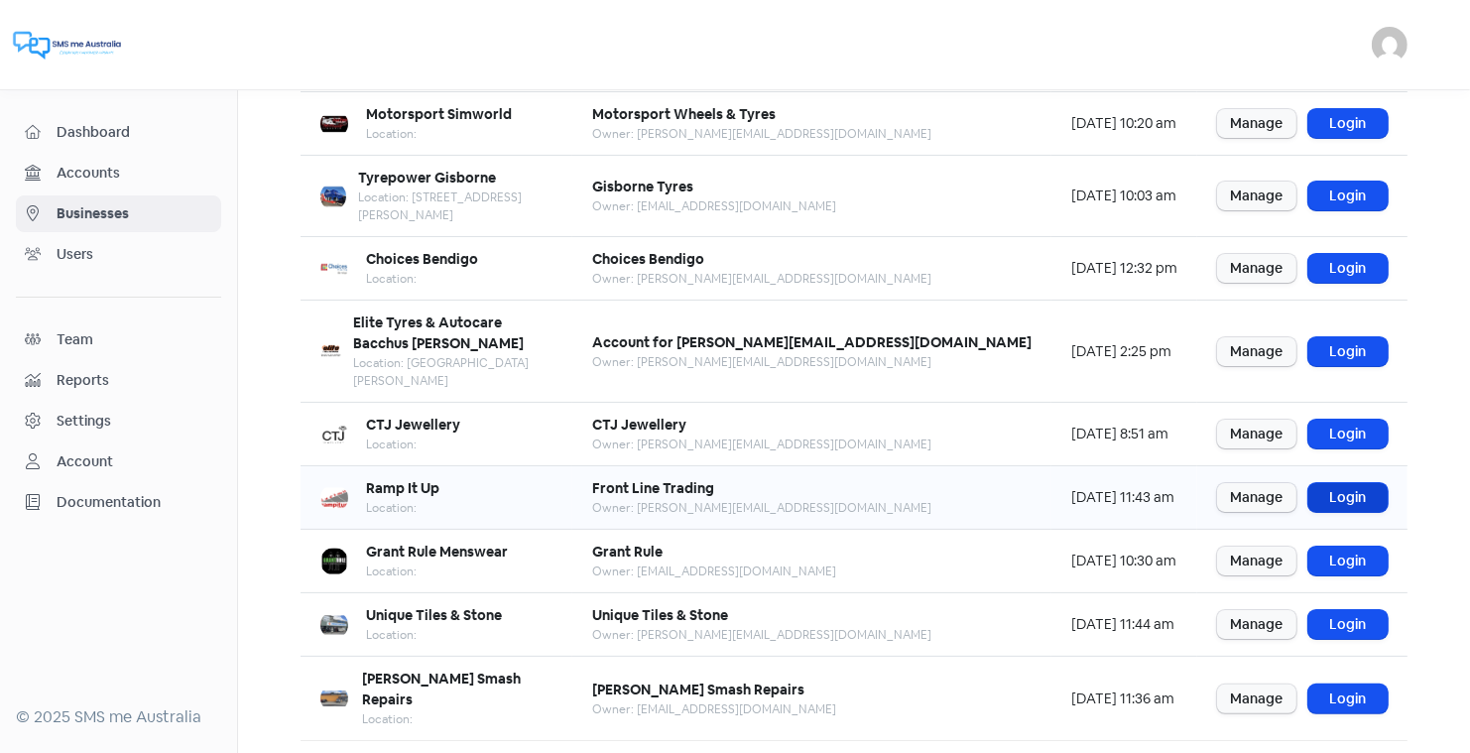
click at [1353, 483] on link "Login" at bounding box center [1348, 497] width 79 height 29
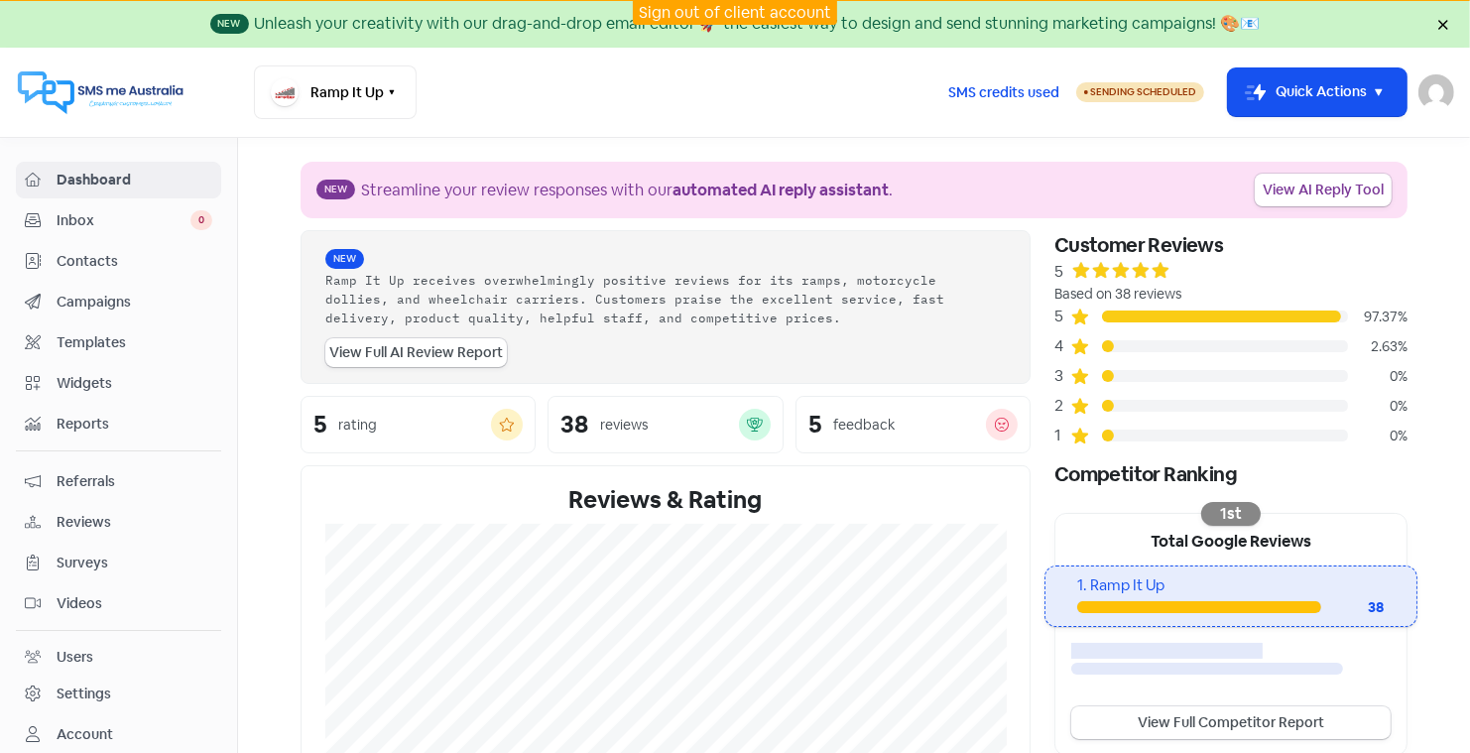
click at [701, 17] on link "Sign out of client account" at bounding box center [735, 12] width 192 height 21
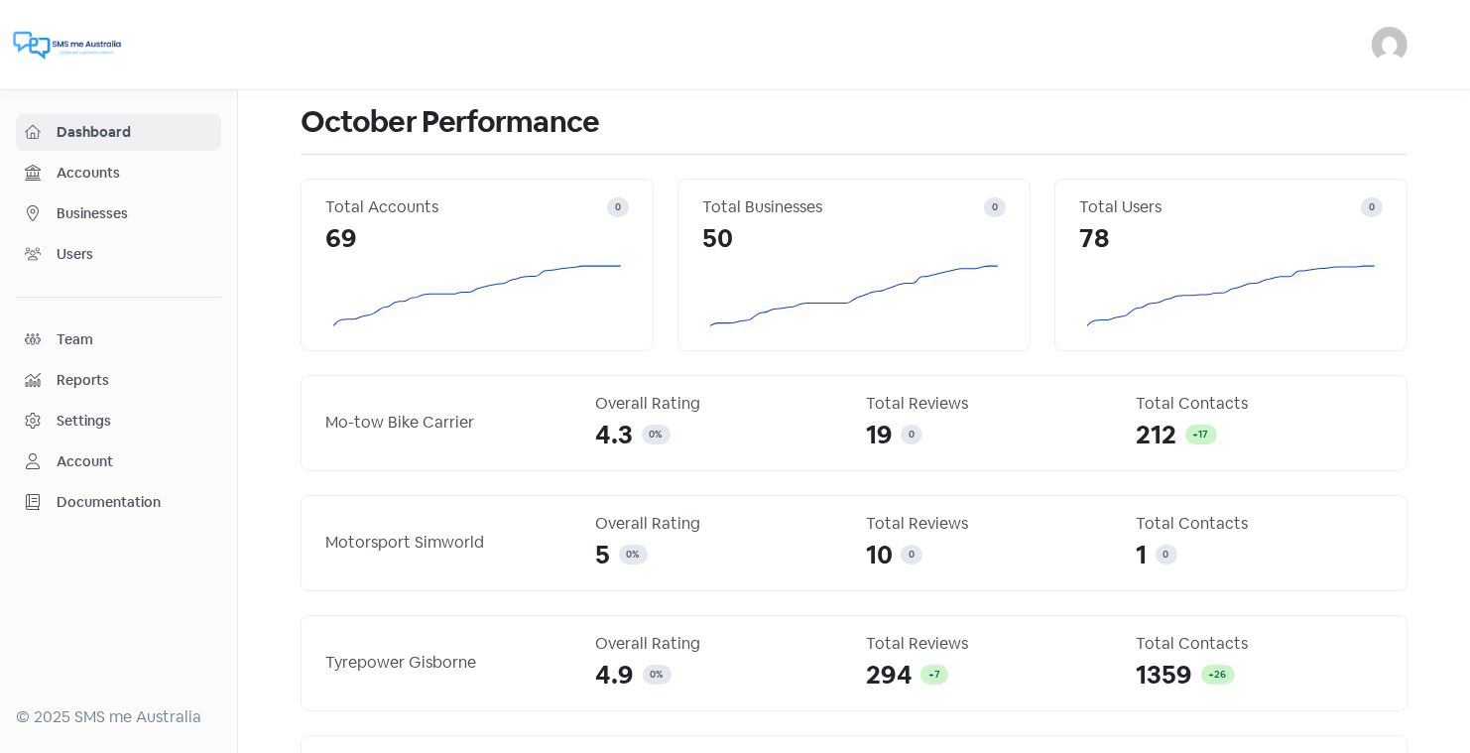
click at [97, 211] on span "Businesses" at bounding box center [135, 213] width 156 height 21
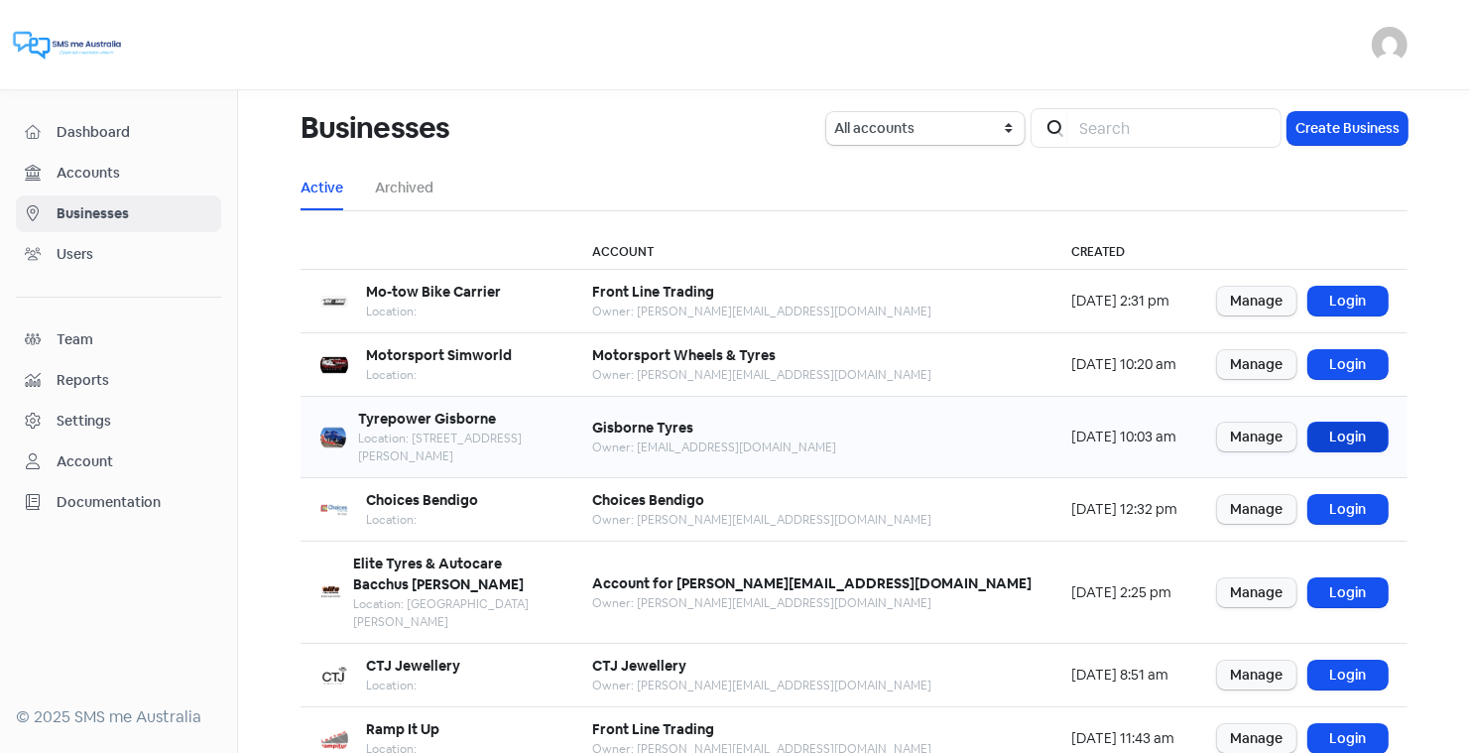
click at [1334, 424] on link "Login" at bounding box center [1348, 437] width 79 height 29
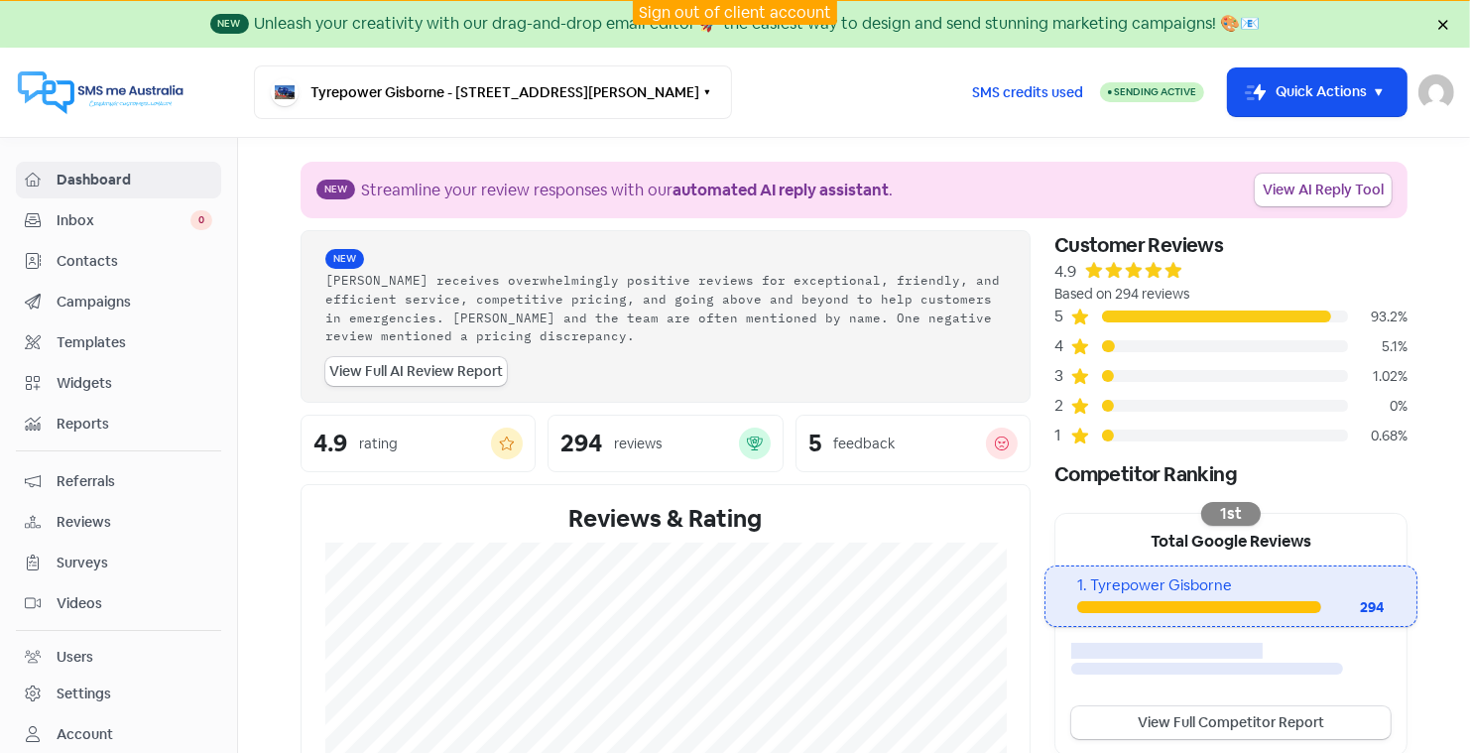
scroll to position [34, 0]
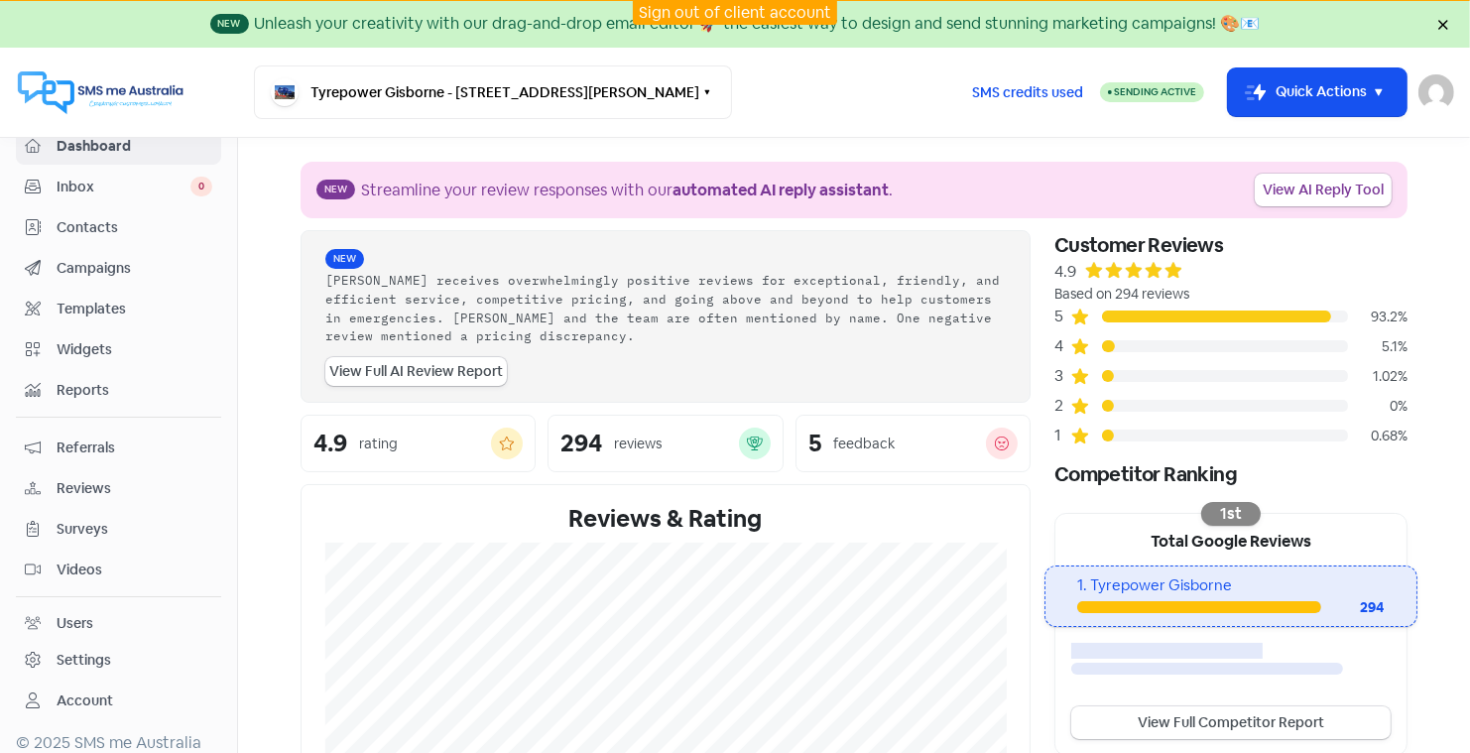
click at [82, 650] on div "Settings" at bounding box center [84, 660] width 55 height 21
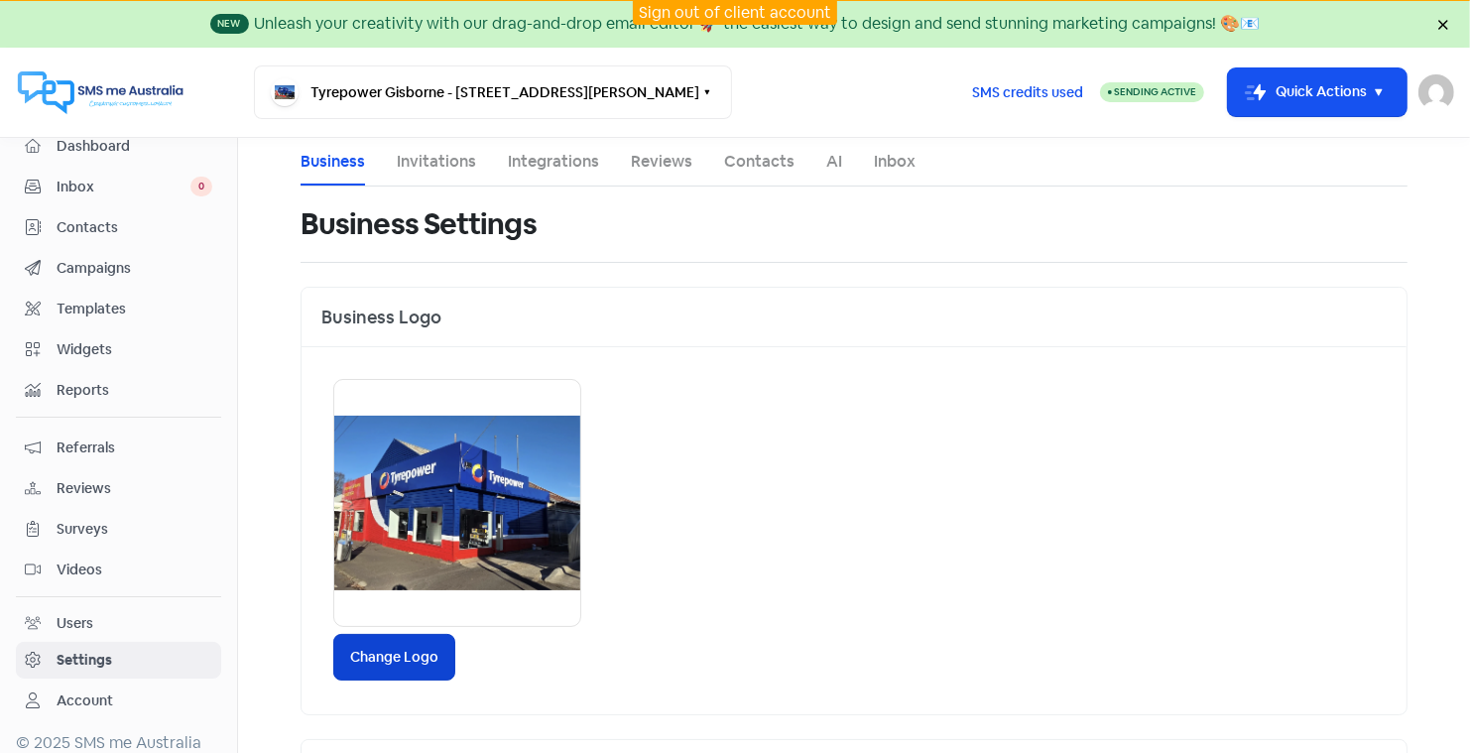
click at [398, 654] on label "Change Logo" at bounding box center [394, 657] width 122 height 47
click at [0, 0] on input "Change Logo" at bounding box center [0, 0] width 0 height 0
click at [87, 386] on span "Reports" at bounding box center [135, 390] width 156 height 21
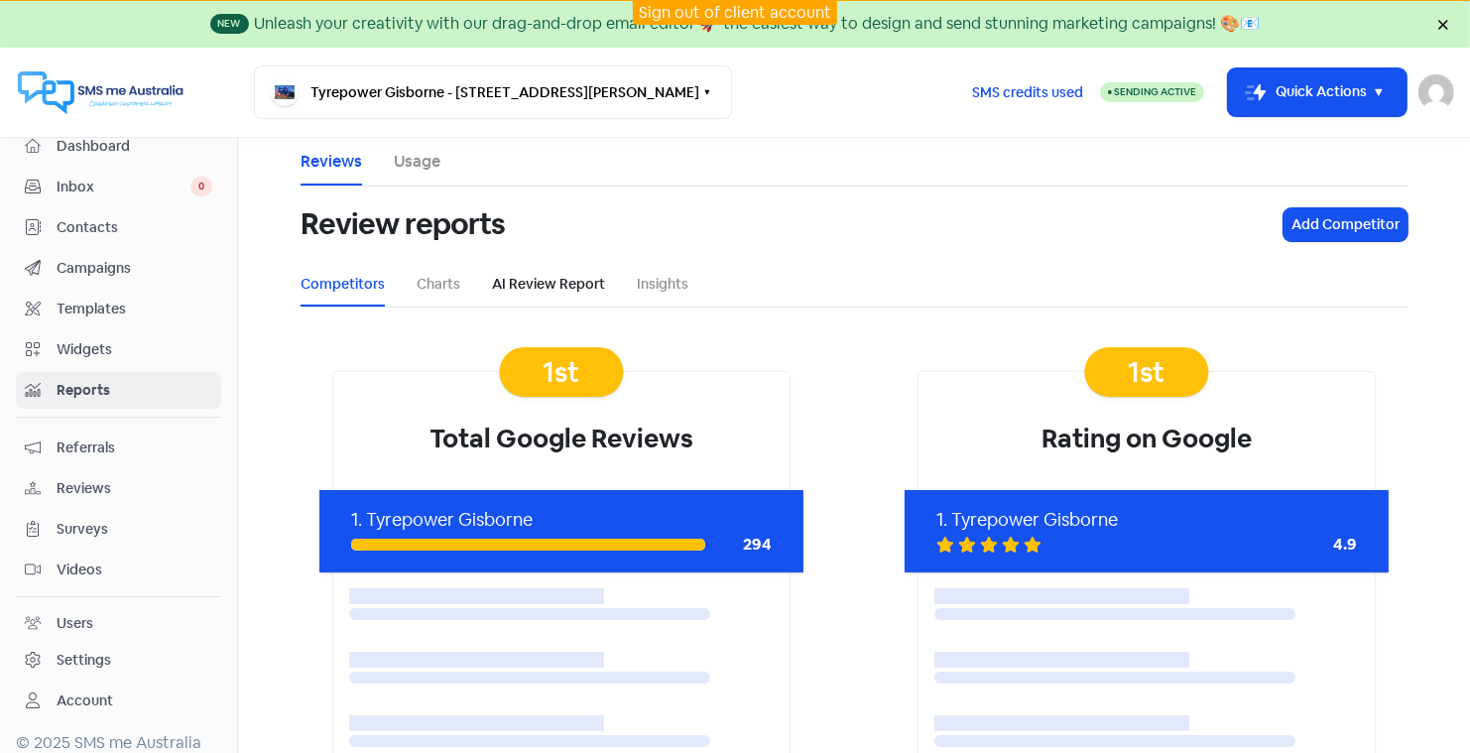
click at [560, 277] on link "AI Review Report" at bounding box center [548, 284] width 113 height 21
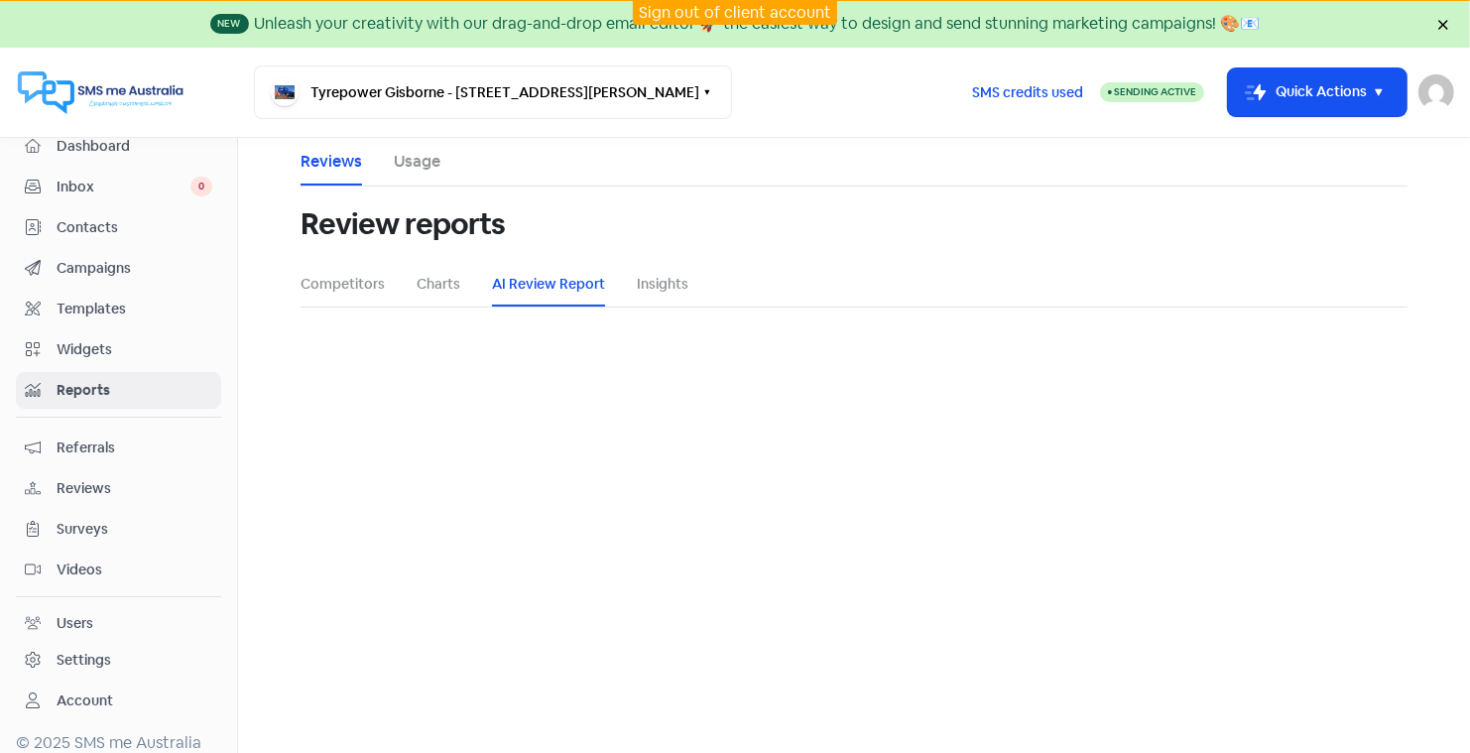
select select "12_months"
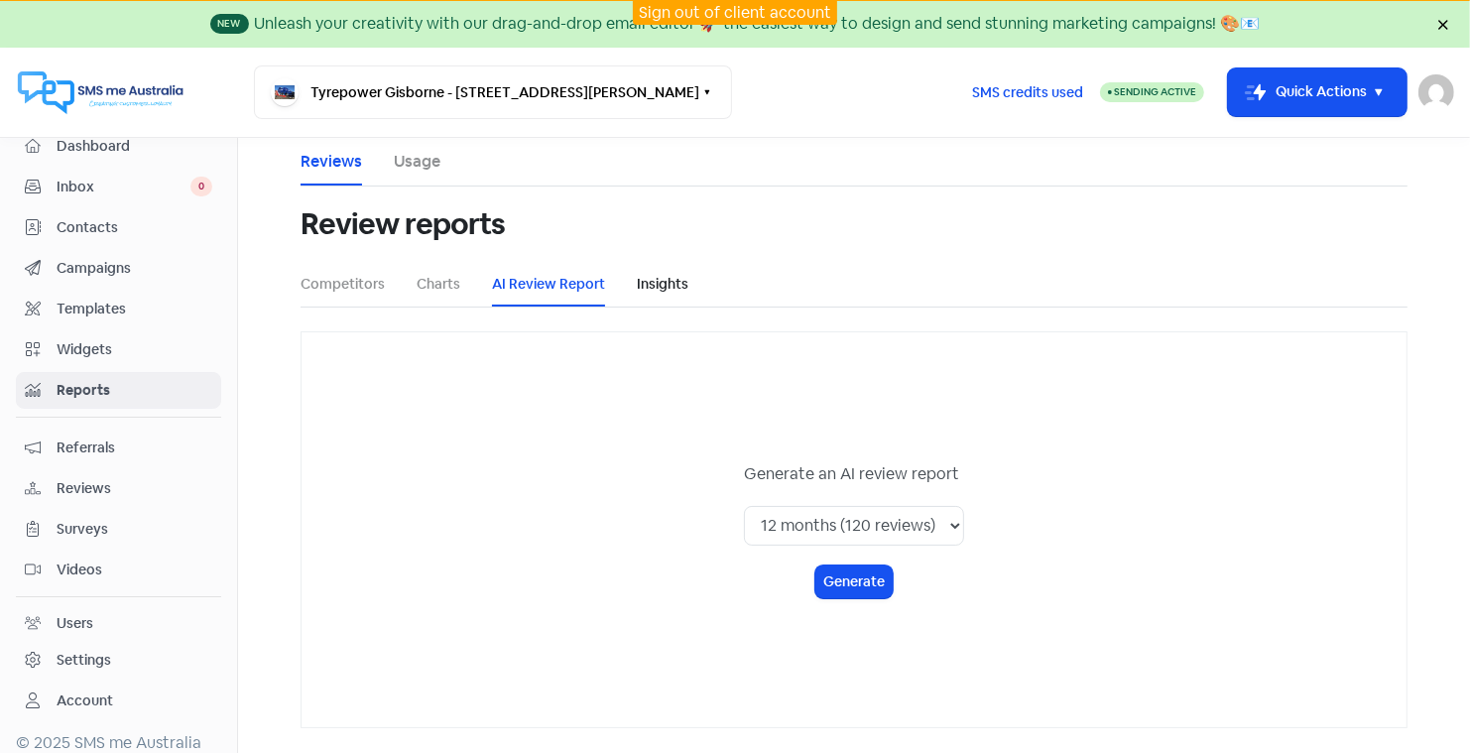
click at [659, 283] on link "Insights" at bounding box center [663, 284] width 52 height 21
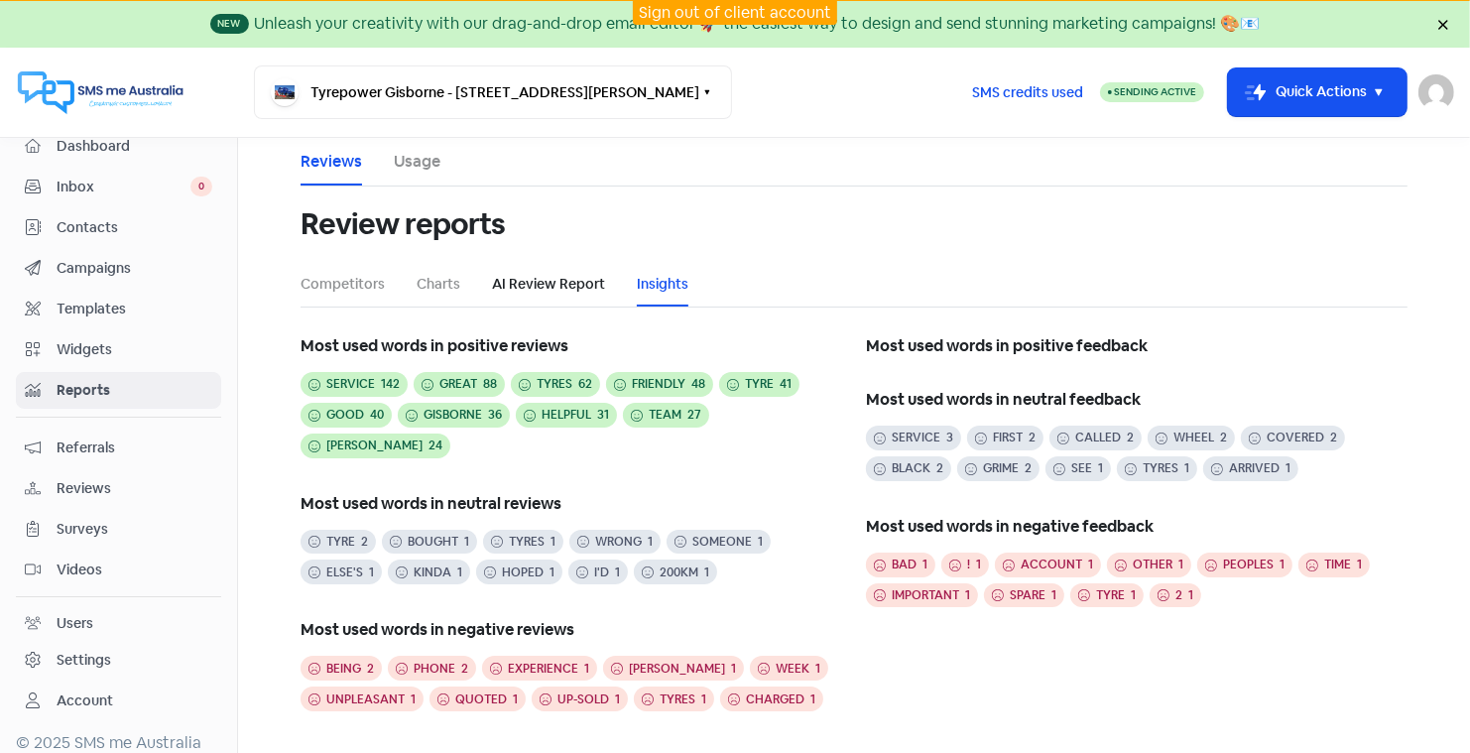
click at [563, 274] on link "AI Review Report" at bounding box center [548, 284] width 113 height 21
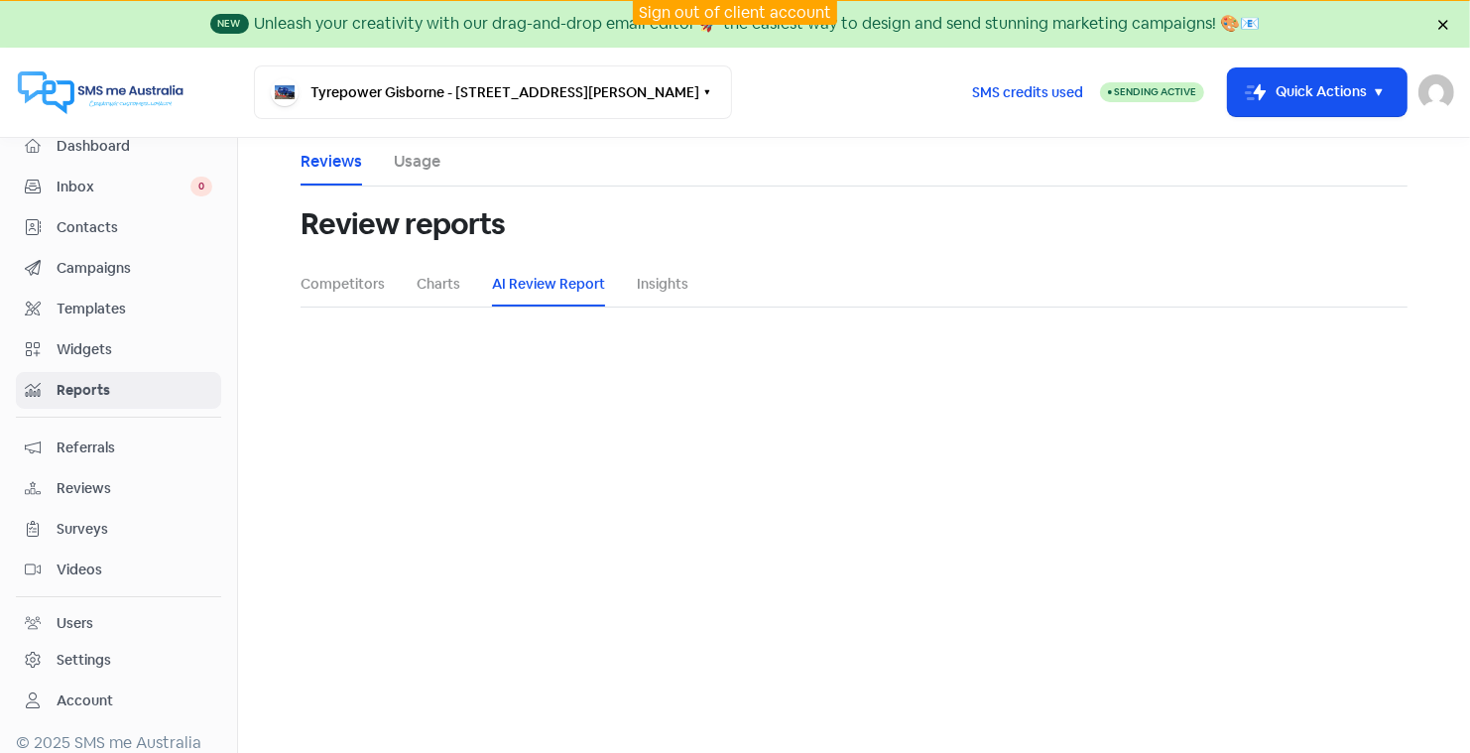
select select "12_months"
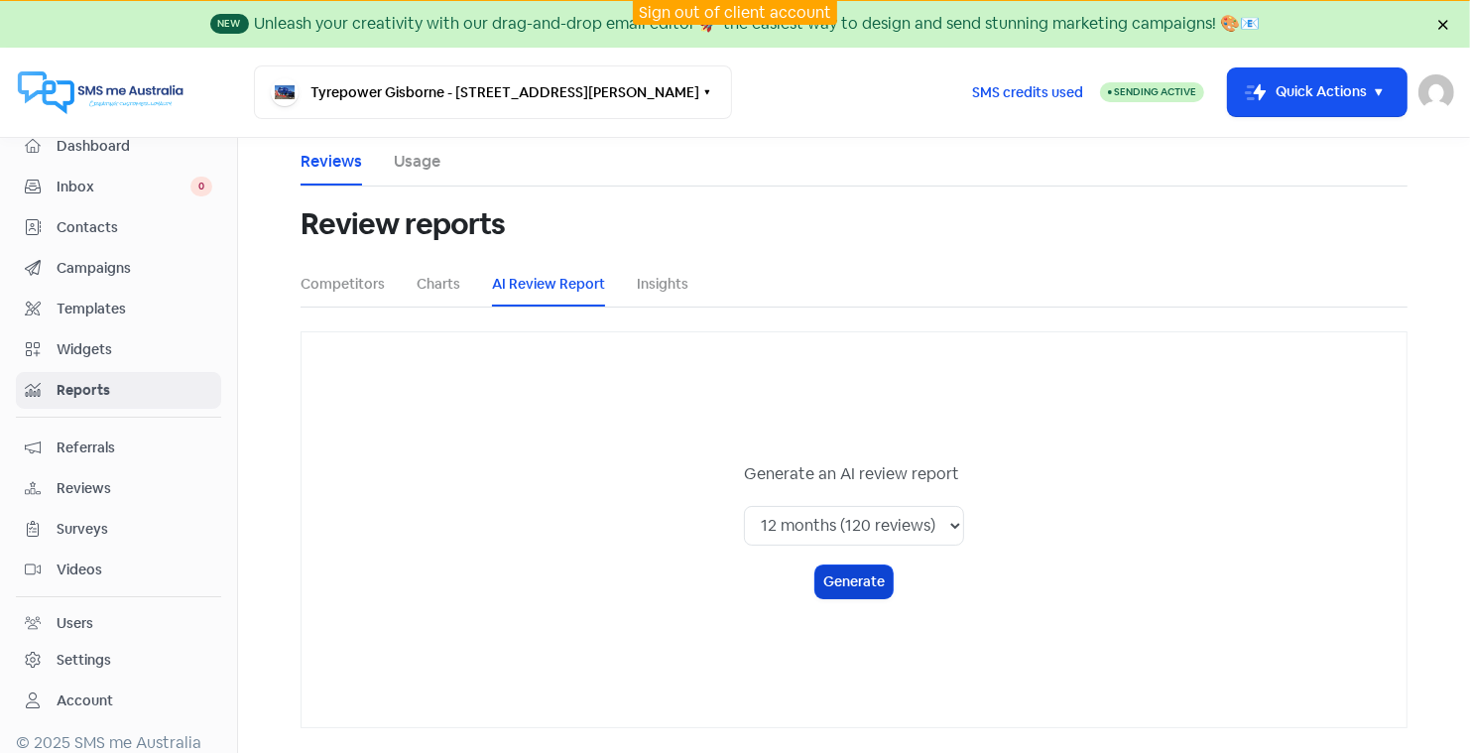
click at [857, 583] on button "Generate" at bounding box center [854, 582] width 77 height 33
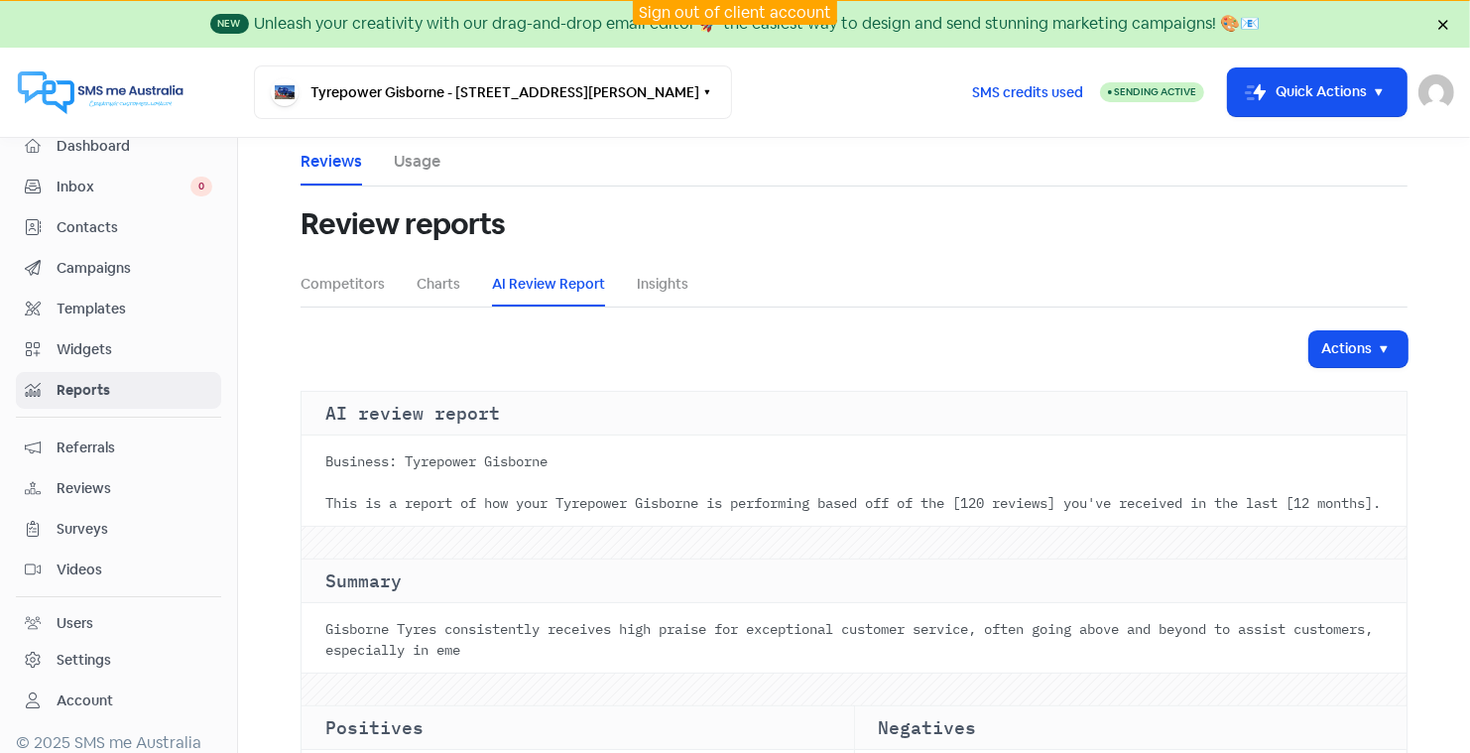
scroll to position [148, 0]
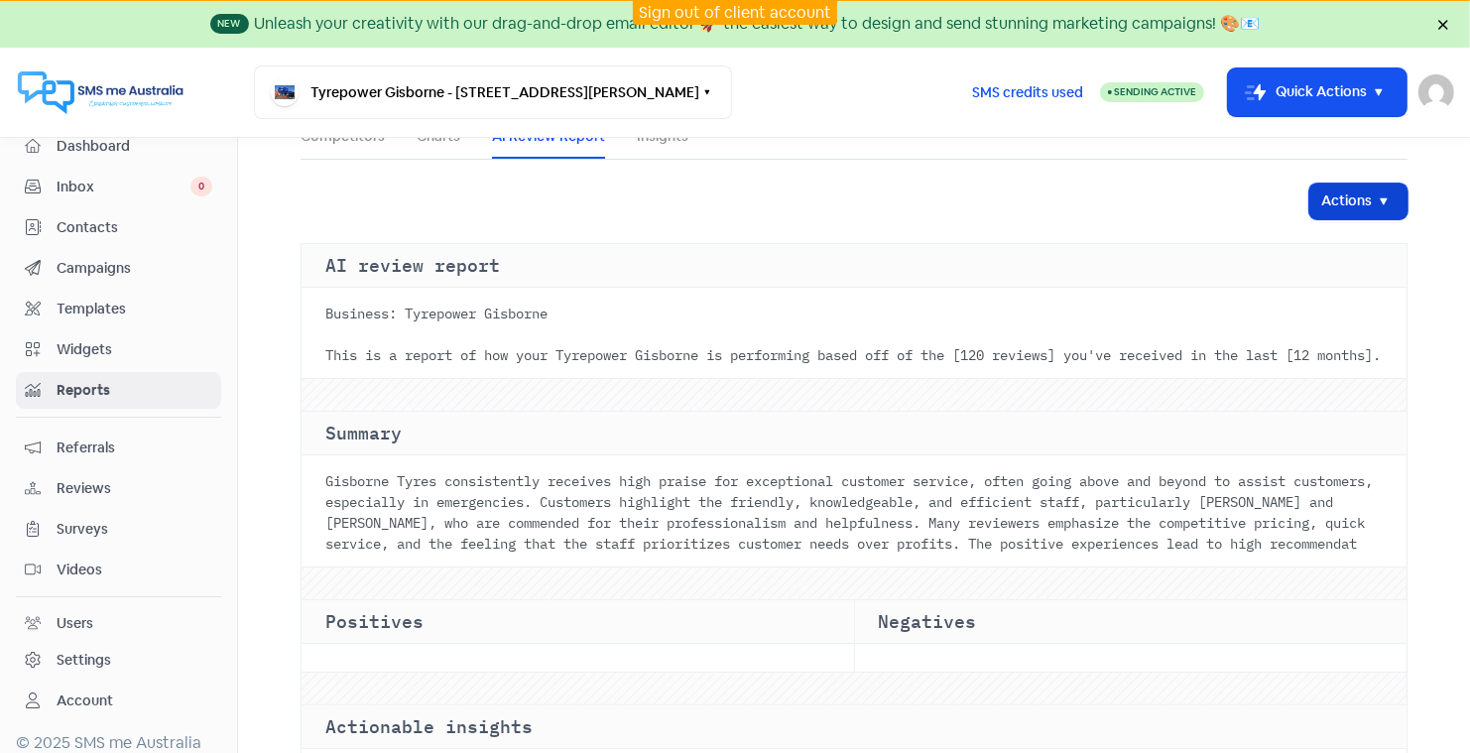
click at [1343, 197] on button "Actions" at bounding box center [1359, 202] width 98 height 36
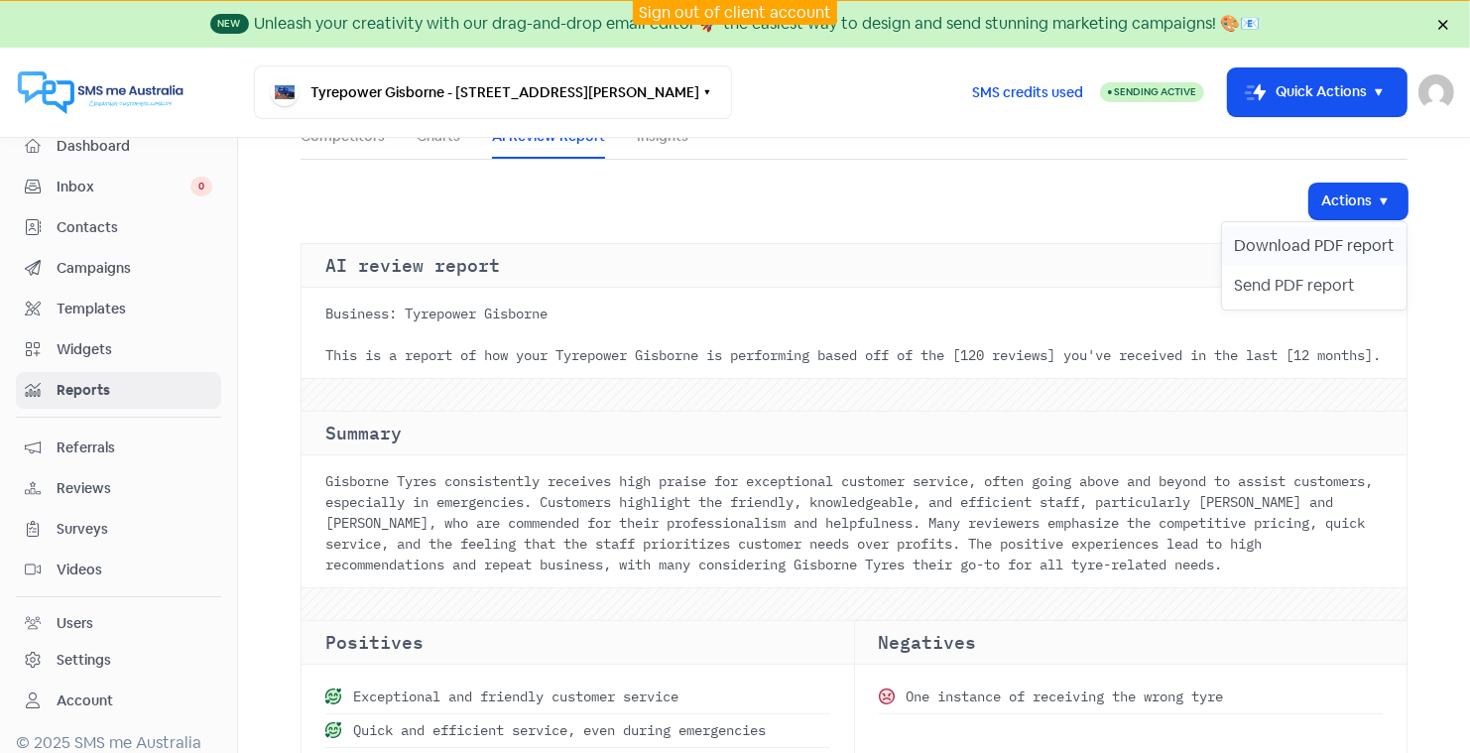
click at [1326, 241] on button "Download PDF report" at bounding box center [1314, 246] width 185 height 40
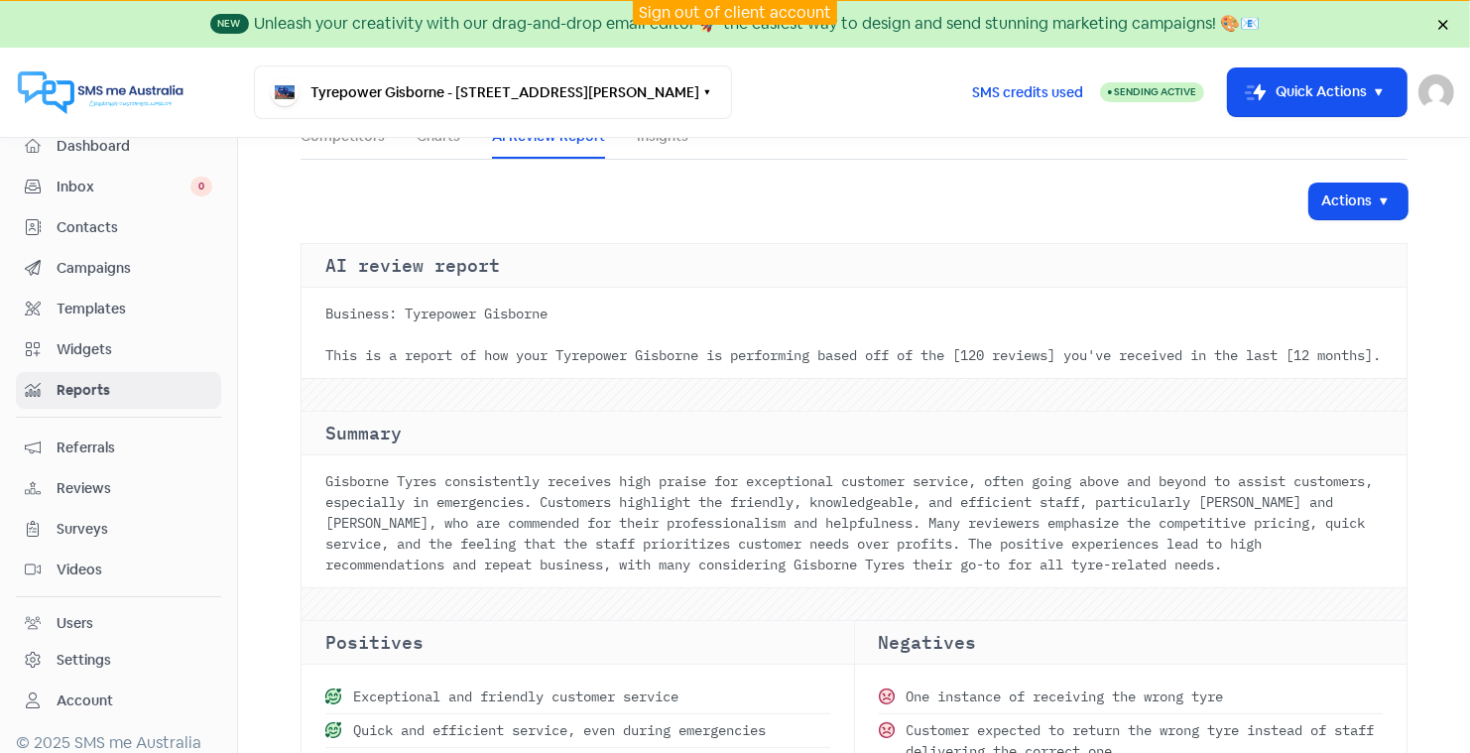
click at [96, 478] on span "Reviews" at bounding box center [135, 488] width 156 height 21
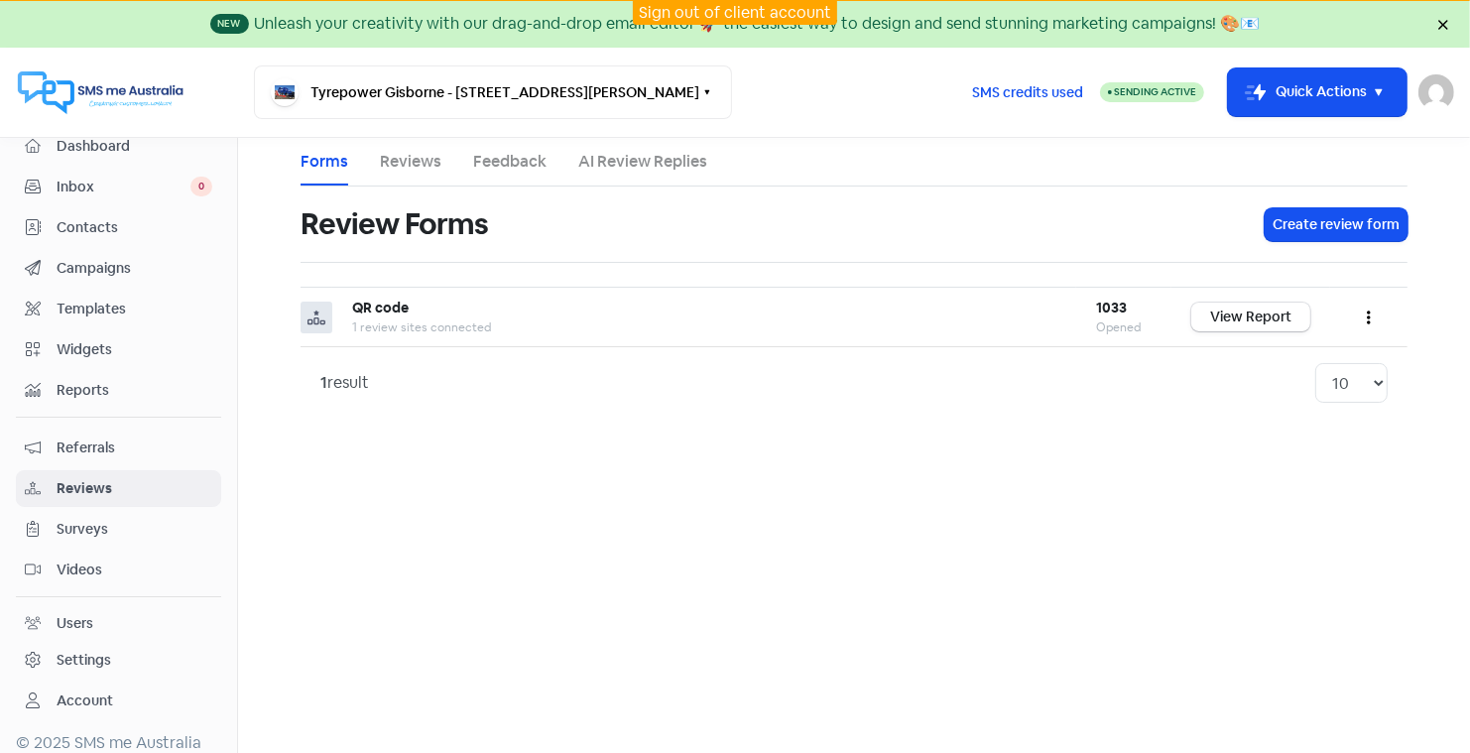
click at [402, 164] on link "Reviews" at bounding box center [411, 162] width 62 height 24
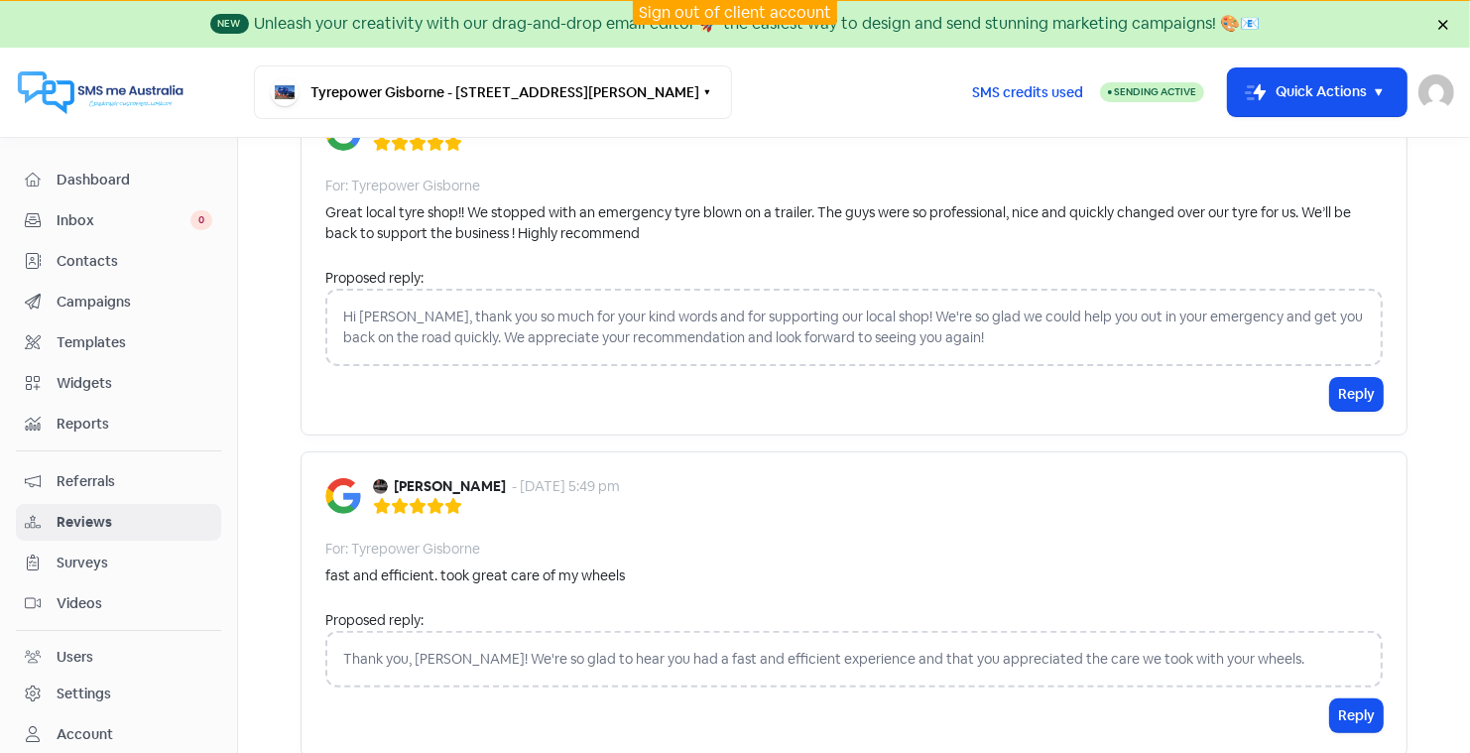
click at [83, 217] on span "Inbox" at bounding box center [124, 220] width 134 height 21
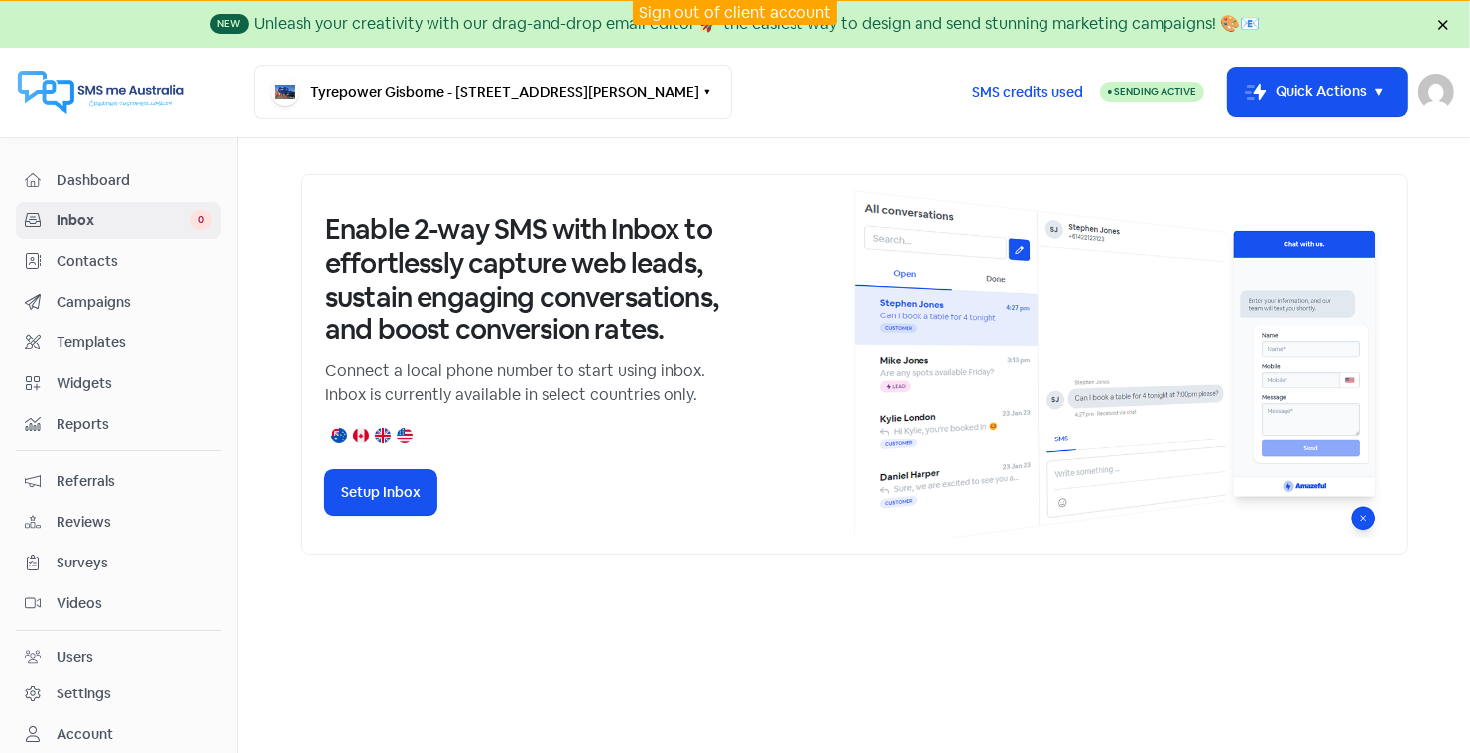
click at [82, 419] on span "Reports" at bounding box center [135, 424] width 156 height 21
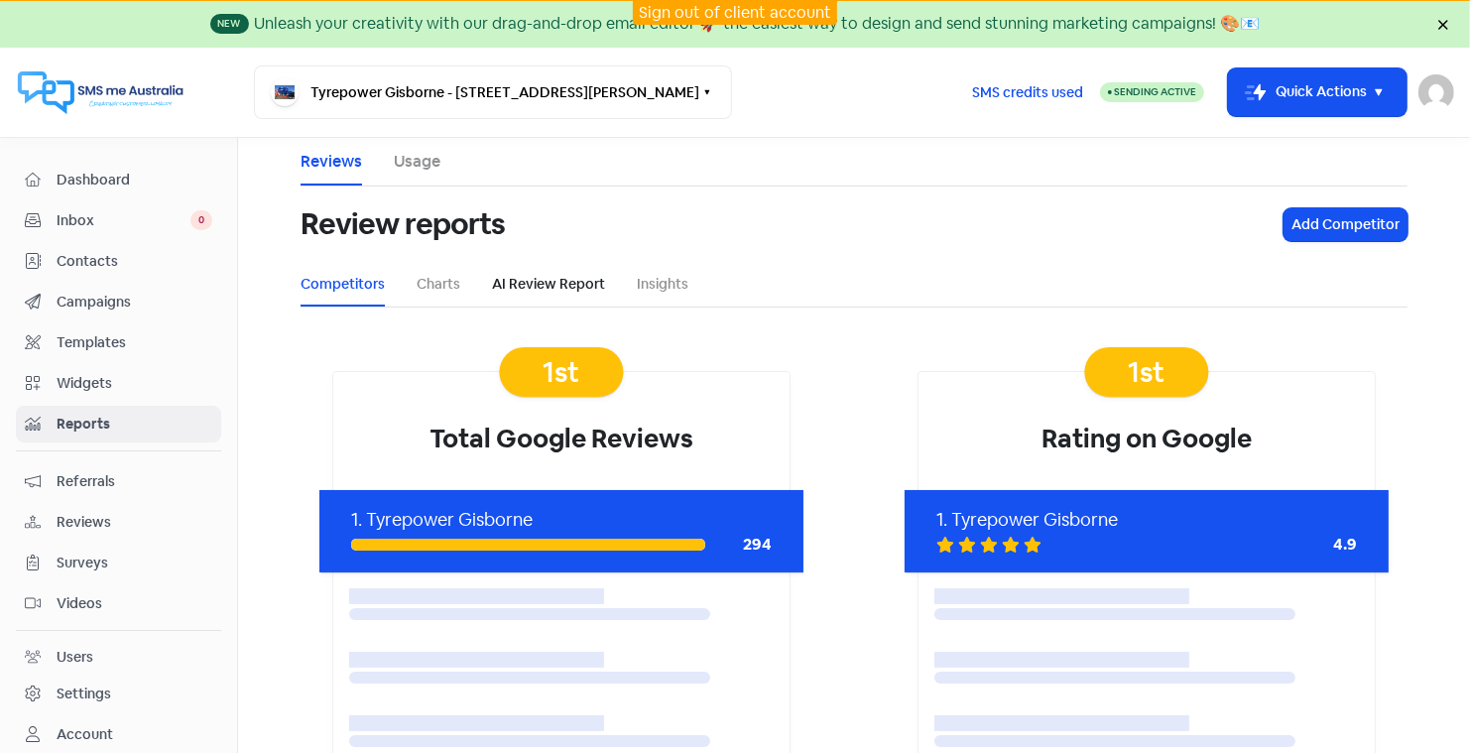
click at [552, 279] on link "AI Review Report" at bounding box center [548, 284] width 113 height 21
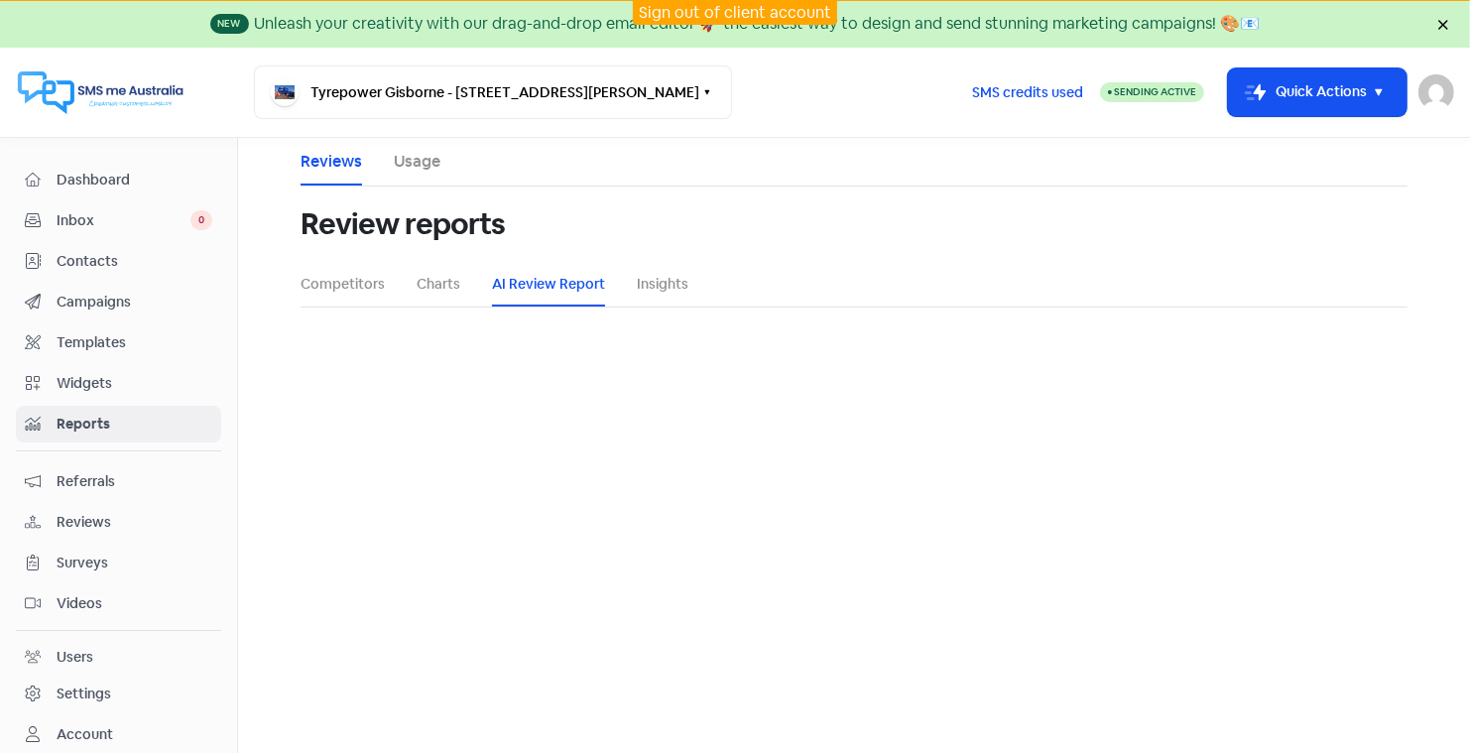
select select "12_months"
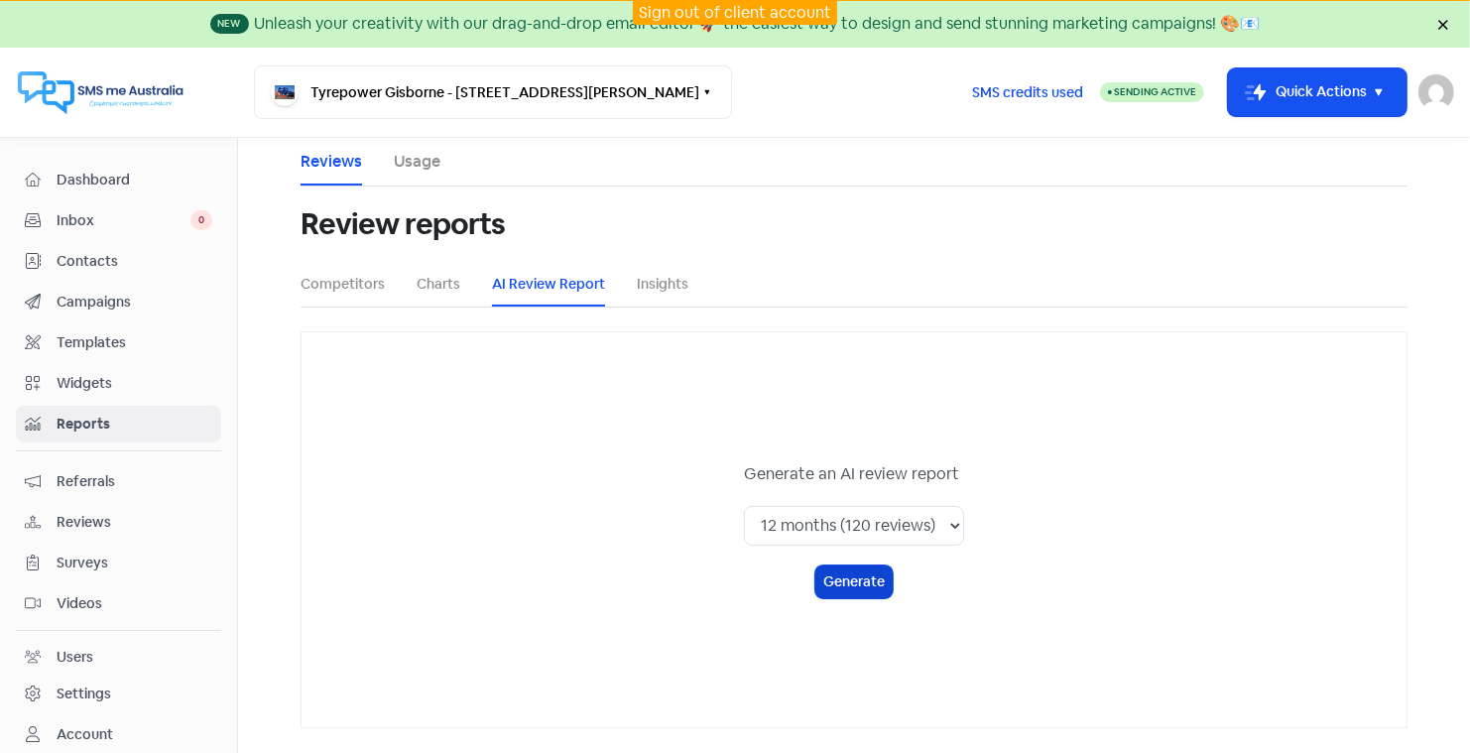
click at [856, 573] on button "Generate" at bounding box center [854, 582] width 77 height 33
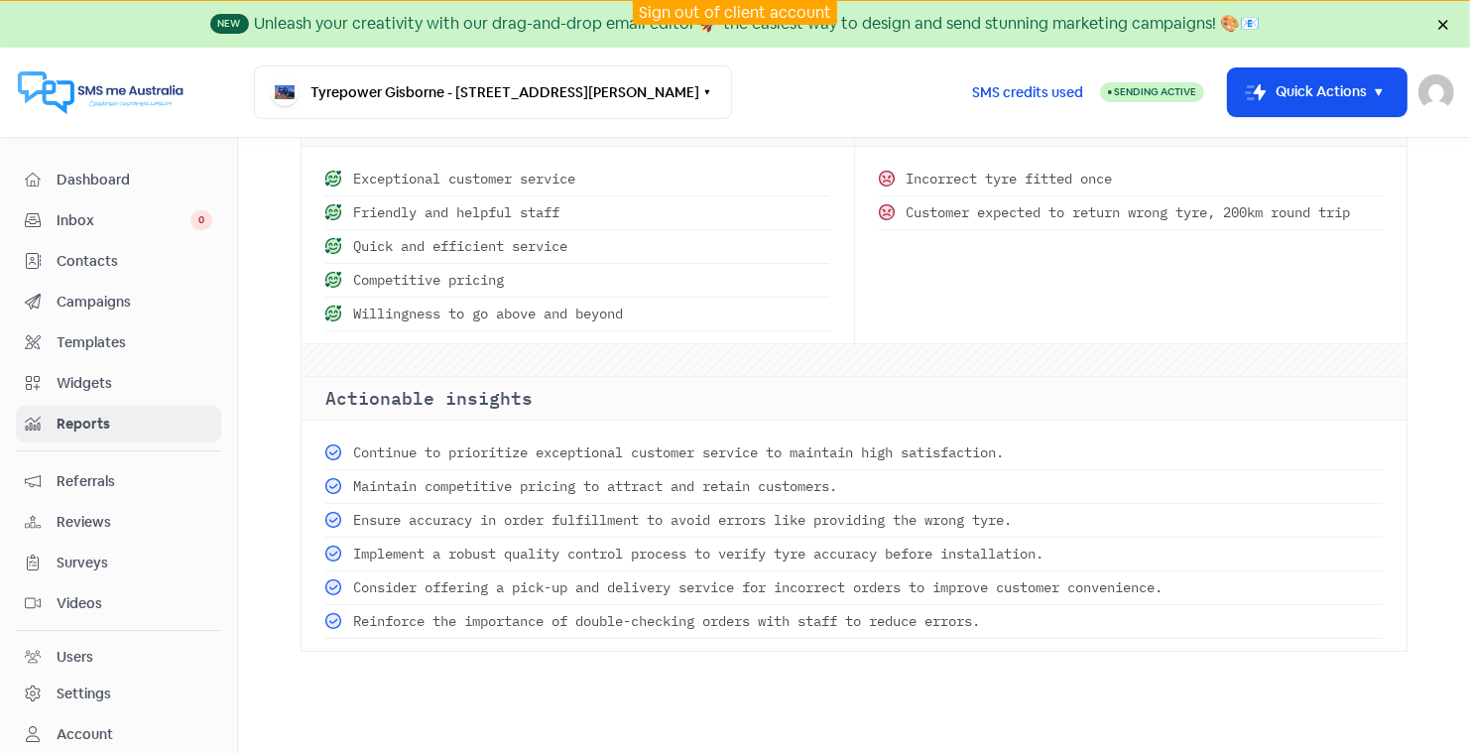
scroll to position [689, 0]
click at [95, 475] on span "Referrals" at bounding box center [135, 481] width 156 height 21
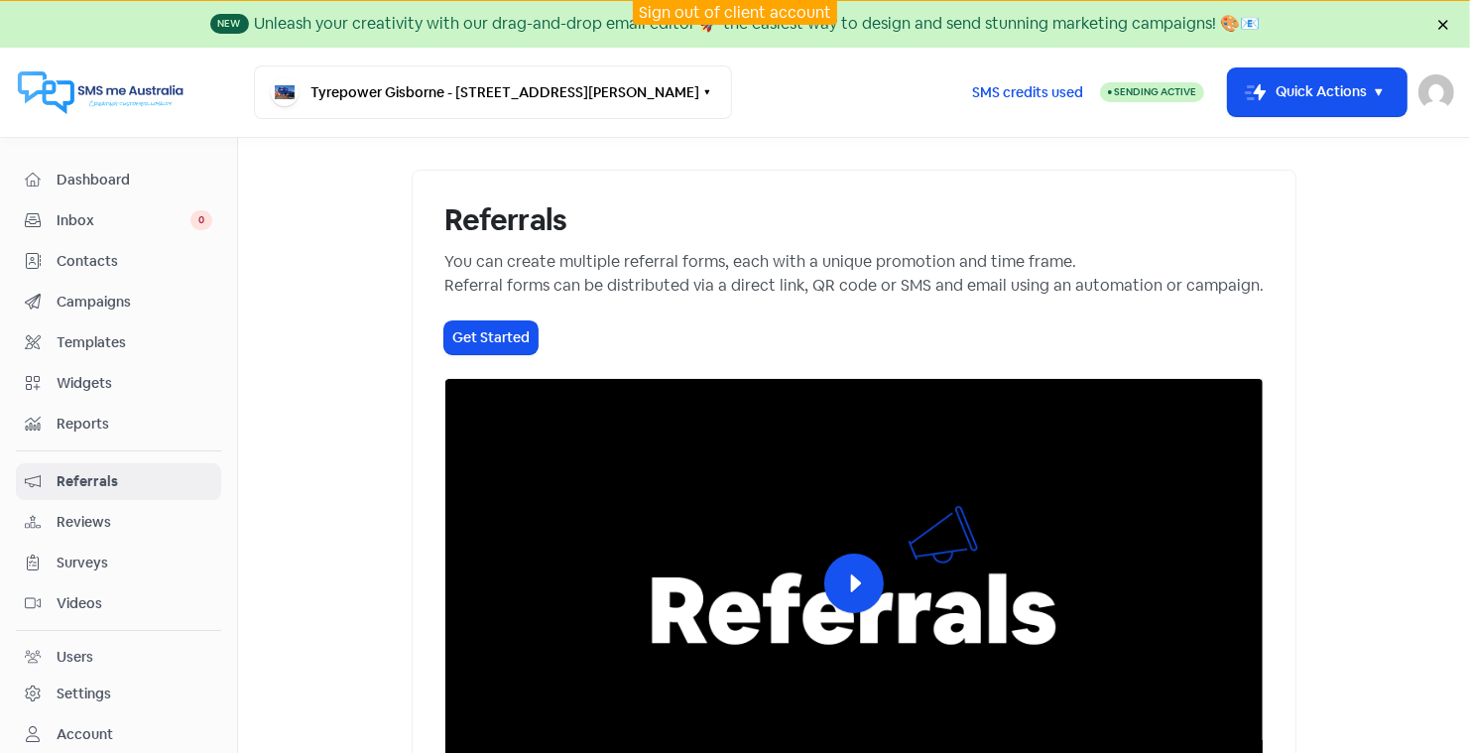
scroll to position [34, 0]
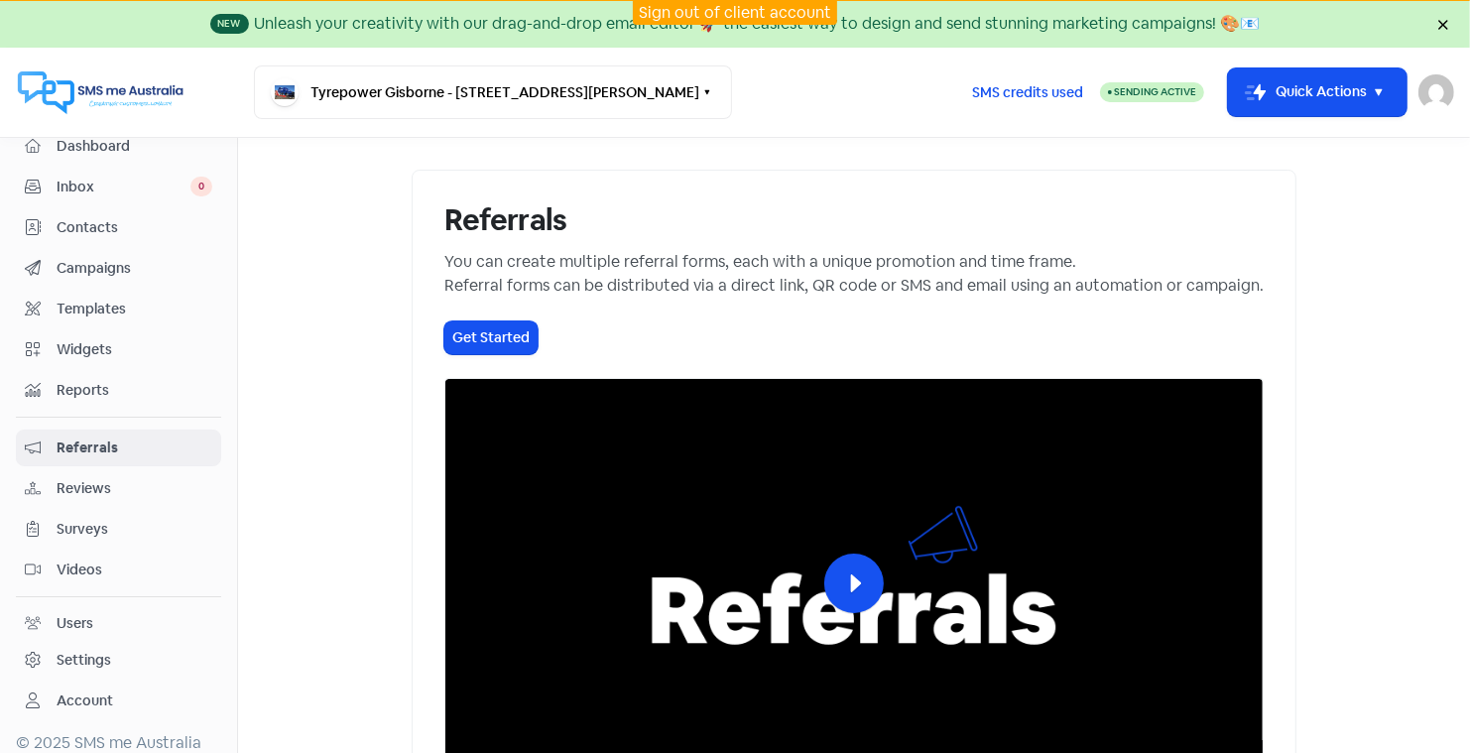
click at [92, 380] on span "Reports" at bounding box center [135, 390] width 156 height 21
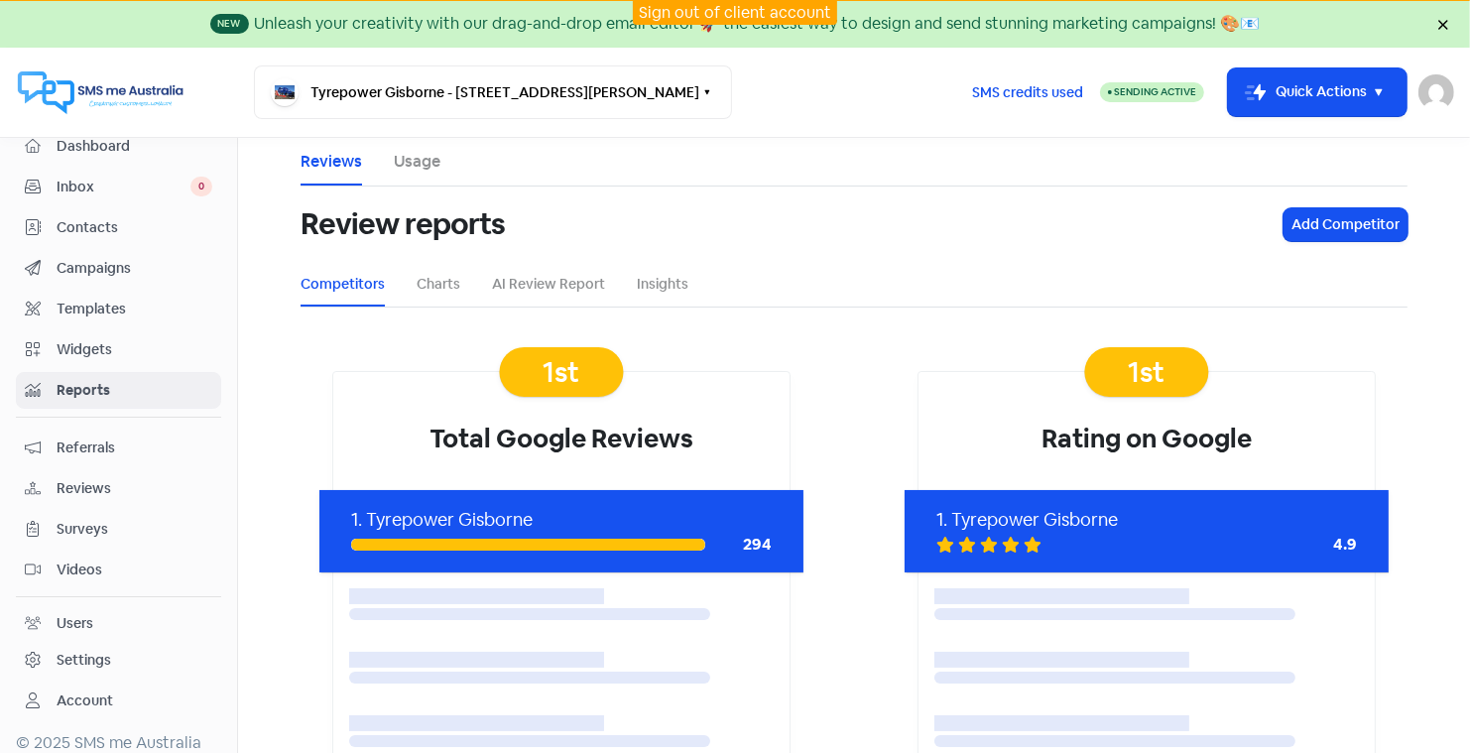
click at [83, 478] on span "Reviews" at bounding box center [135, 488] width 156 height 21
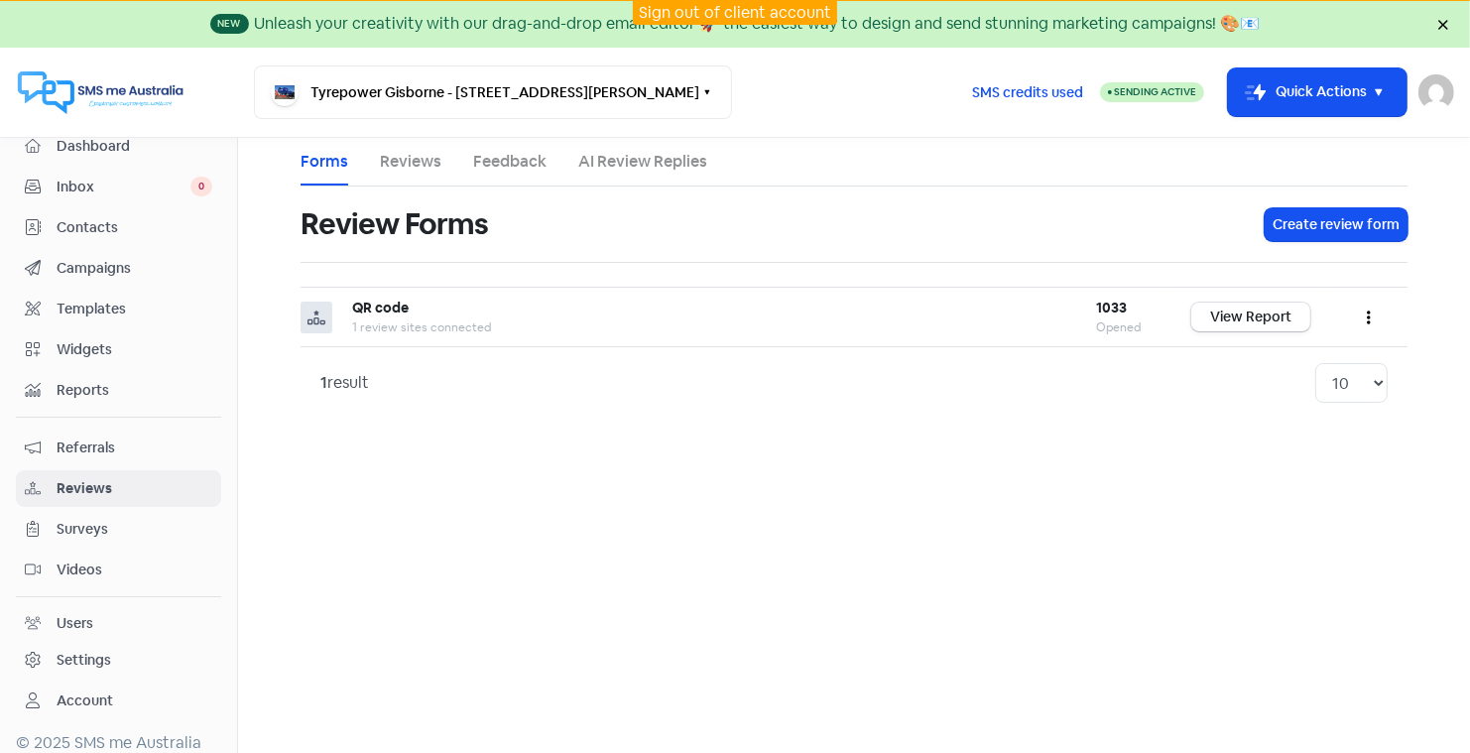
click at [642, 166] on link "AI Review Replies" at bounding box center [642, 162] width 129 height 24
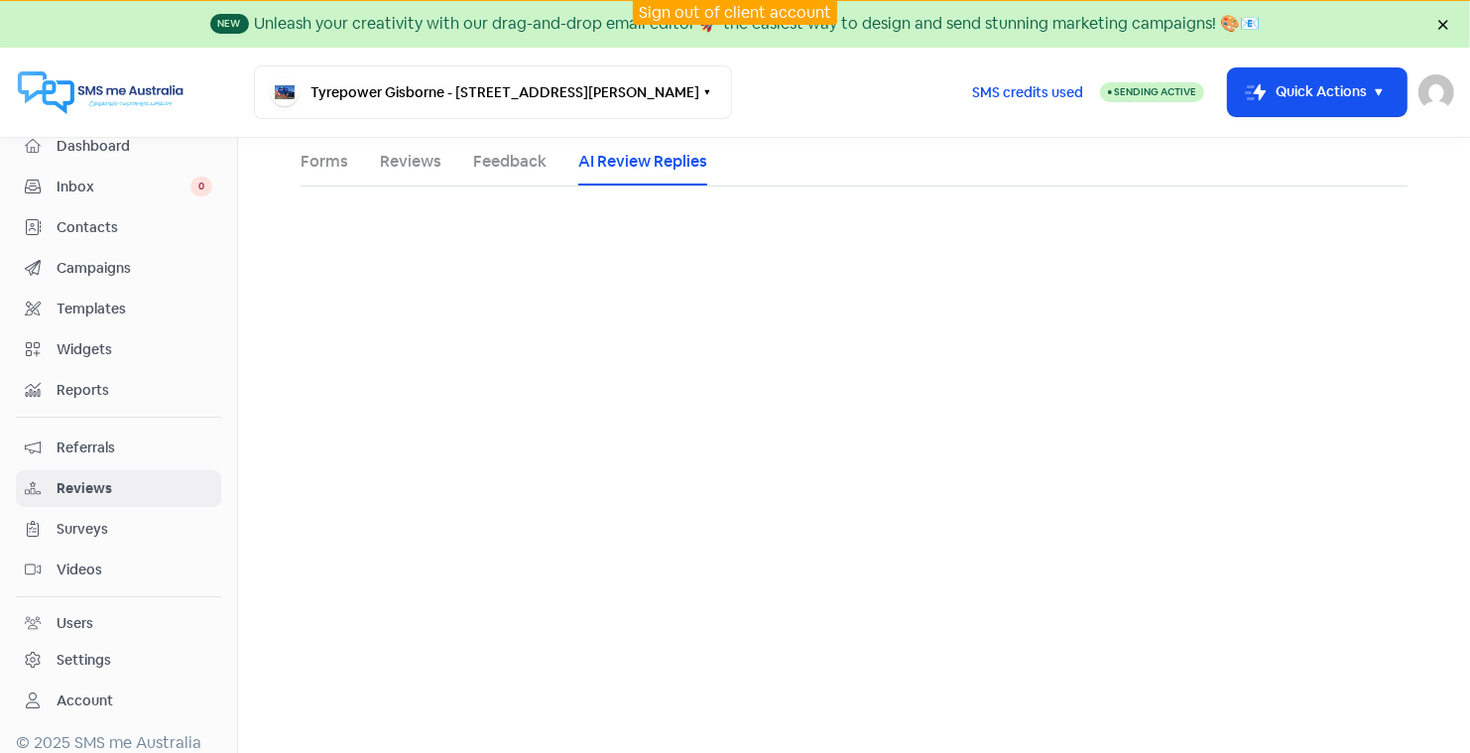
select select "30"
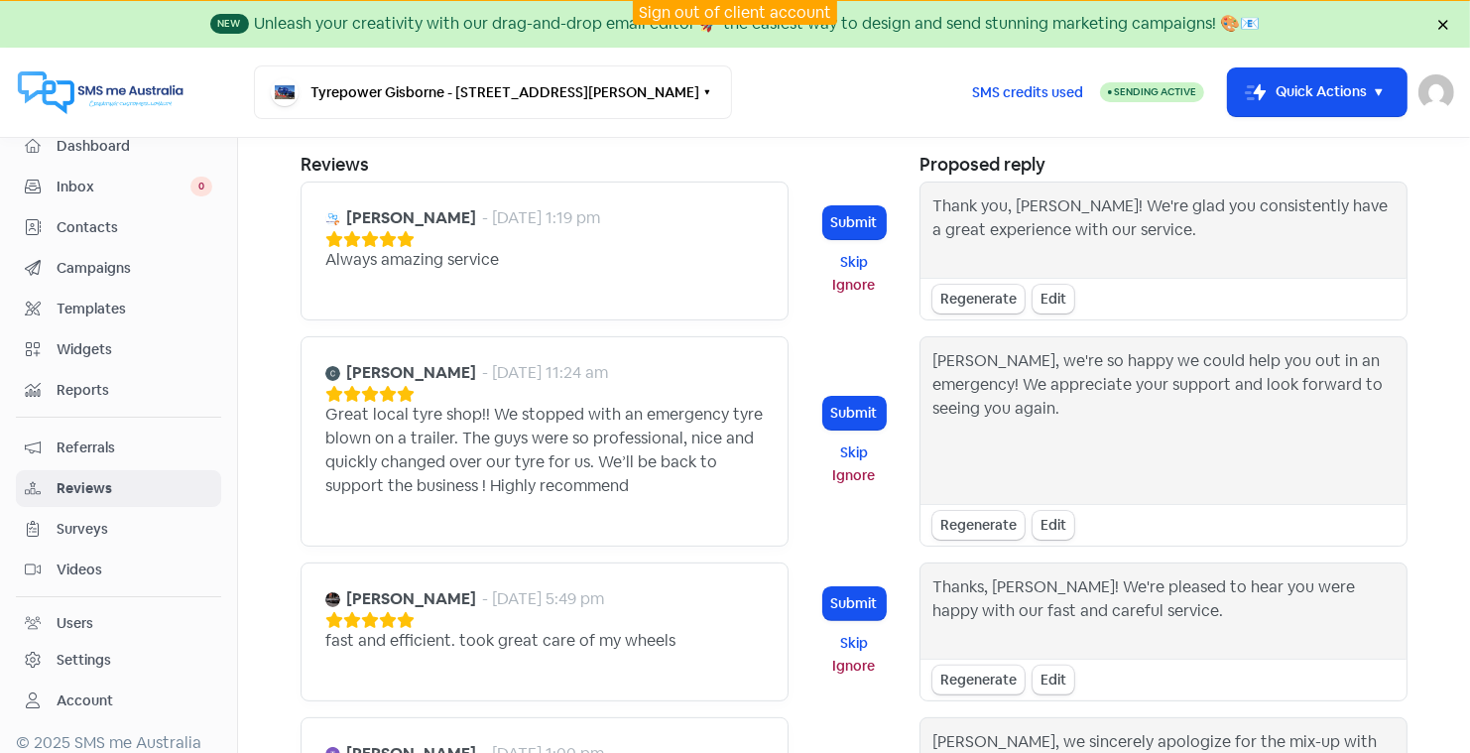
scroll to position [369, 0]
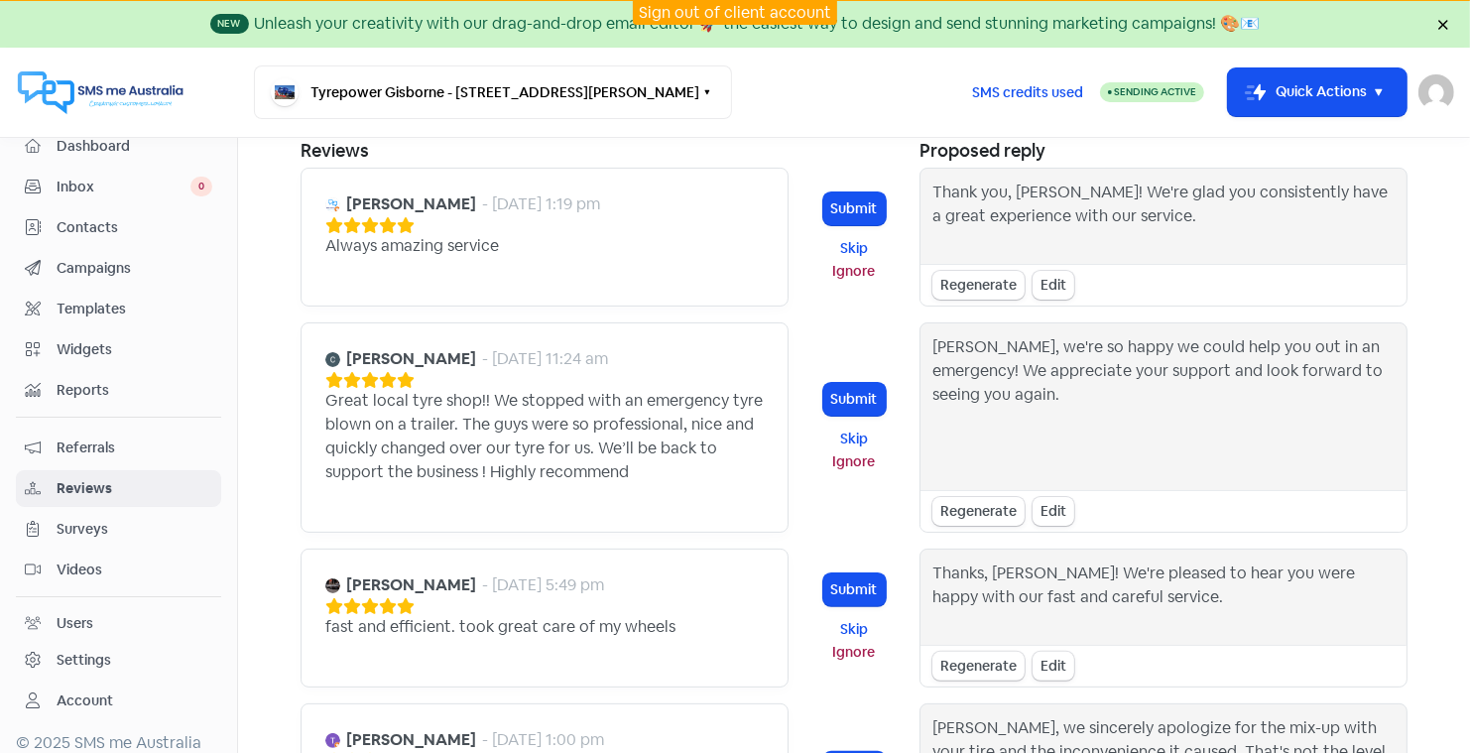
click at [80, 478] on span "Reviews" at bounding box center [135, 488] width 156 height 21
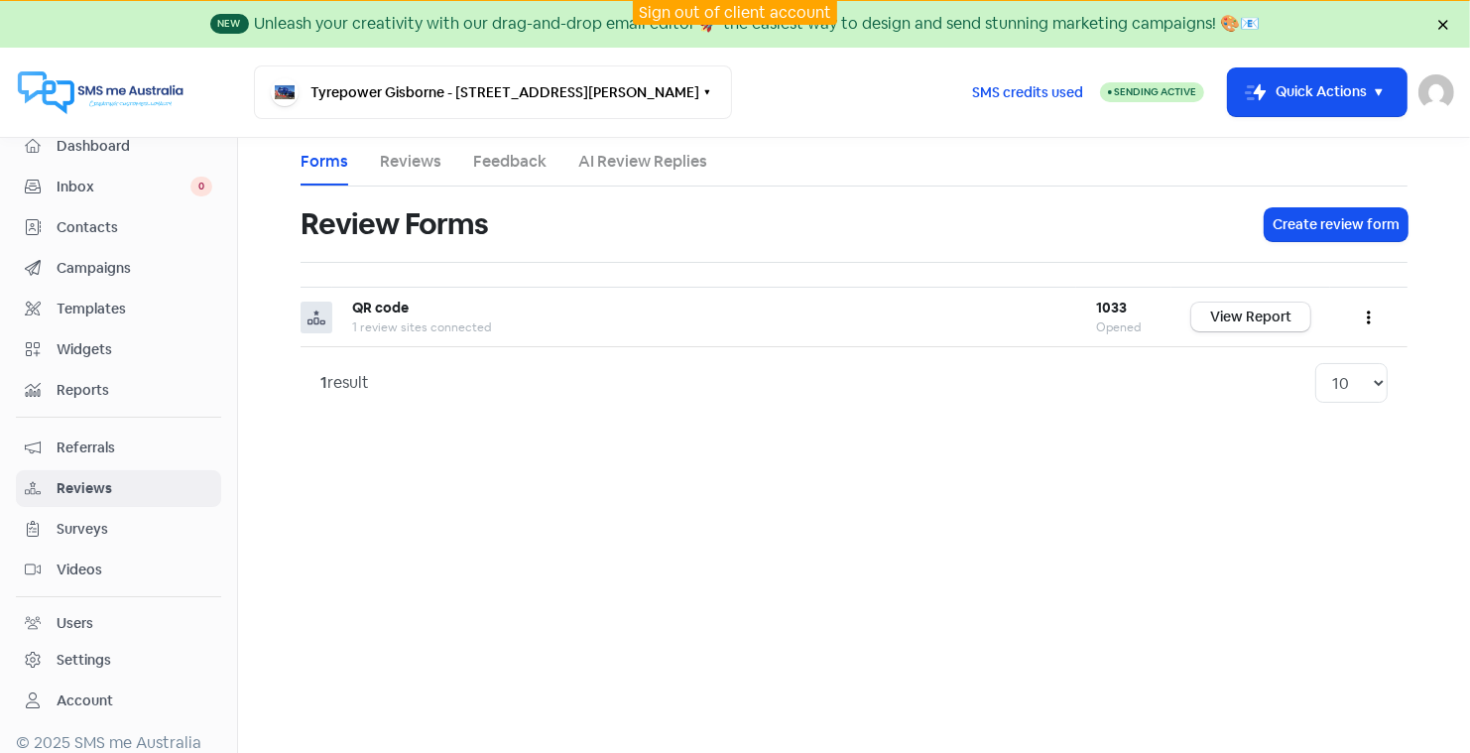
click at [520, 160] on link "Feedback" at bounding box center [509, 162] width 73 height 24
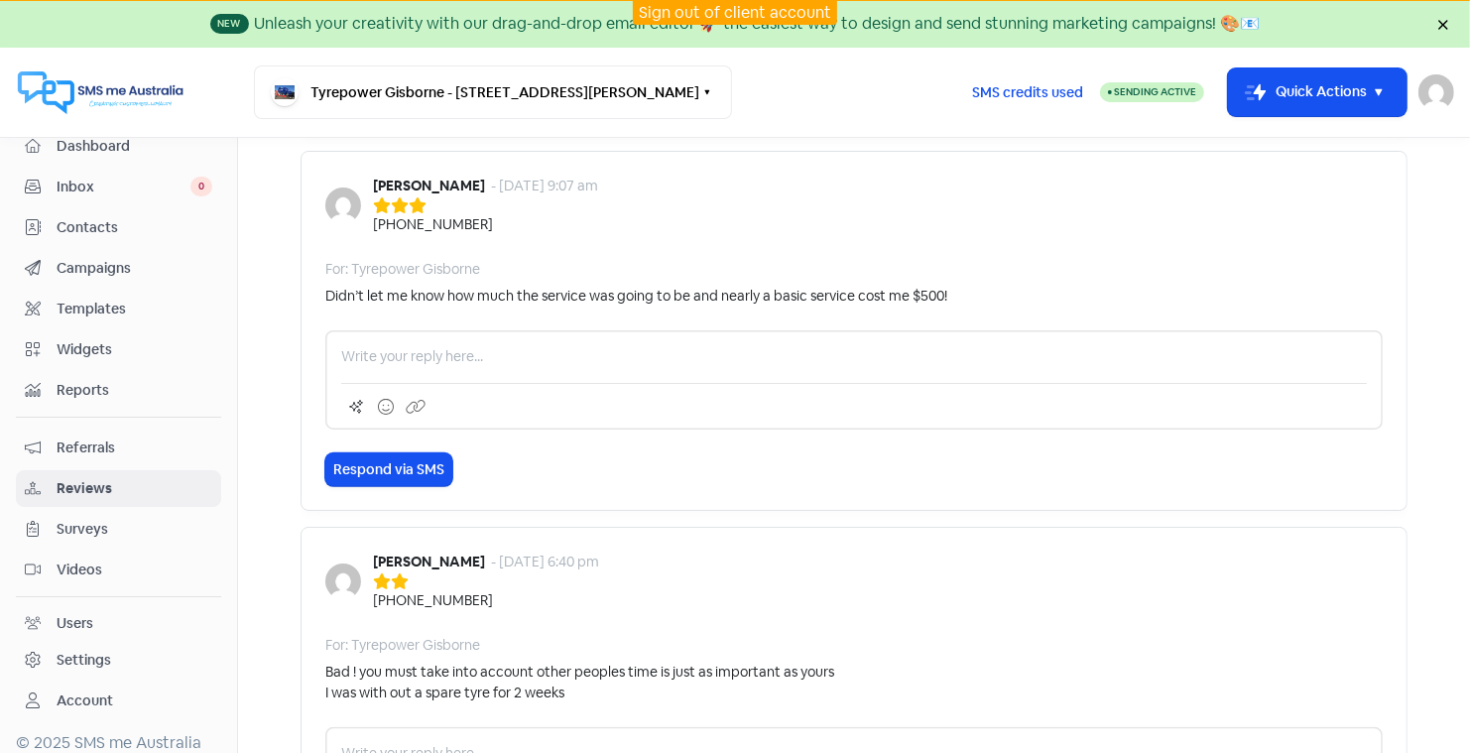
scroll to position [532, 0]
click at [90, 650] on div "Settings" at bounding box center [84, 660] width 55 height 21
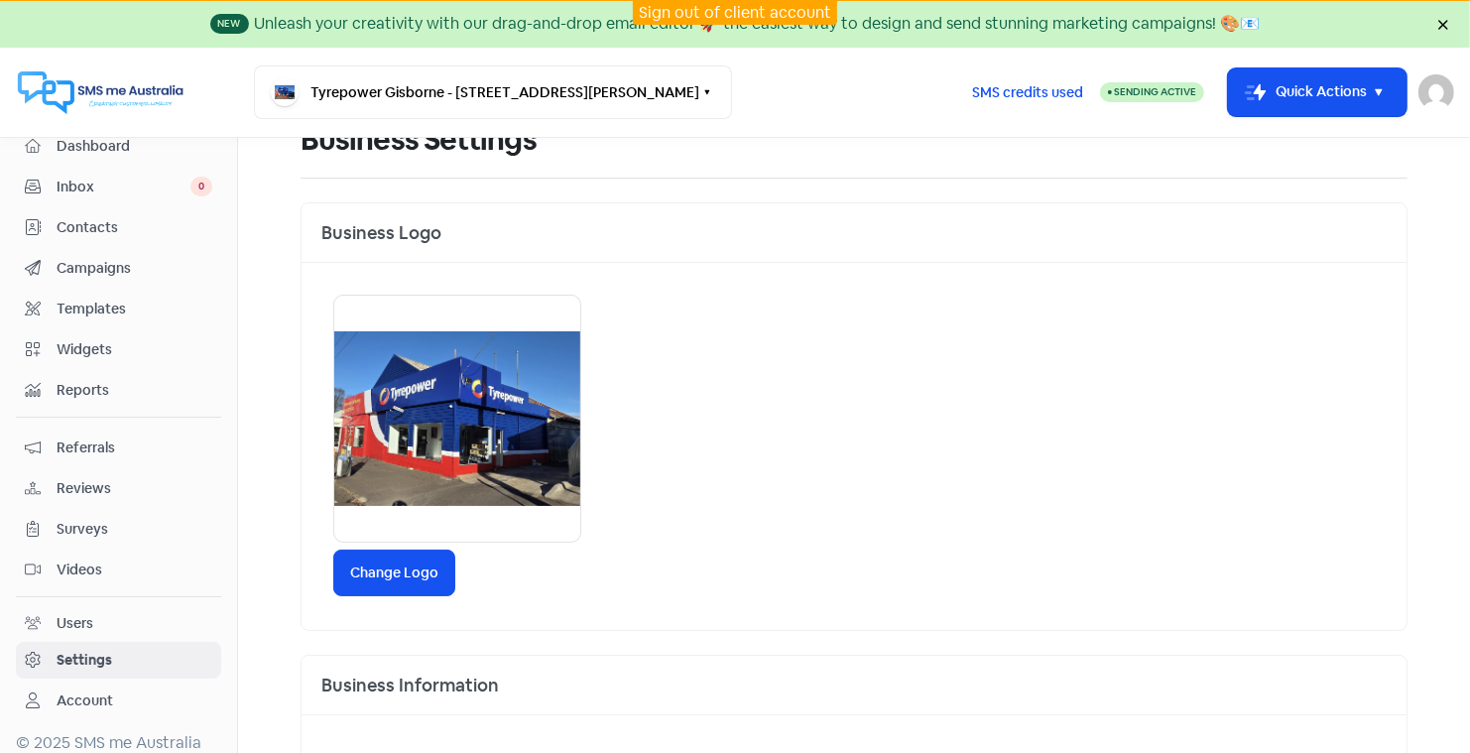
scroll to position [87, 0]
